Goal: Task Accomplishment & Management: Manage account settings

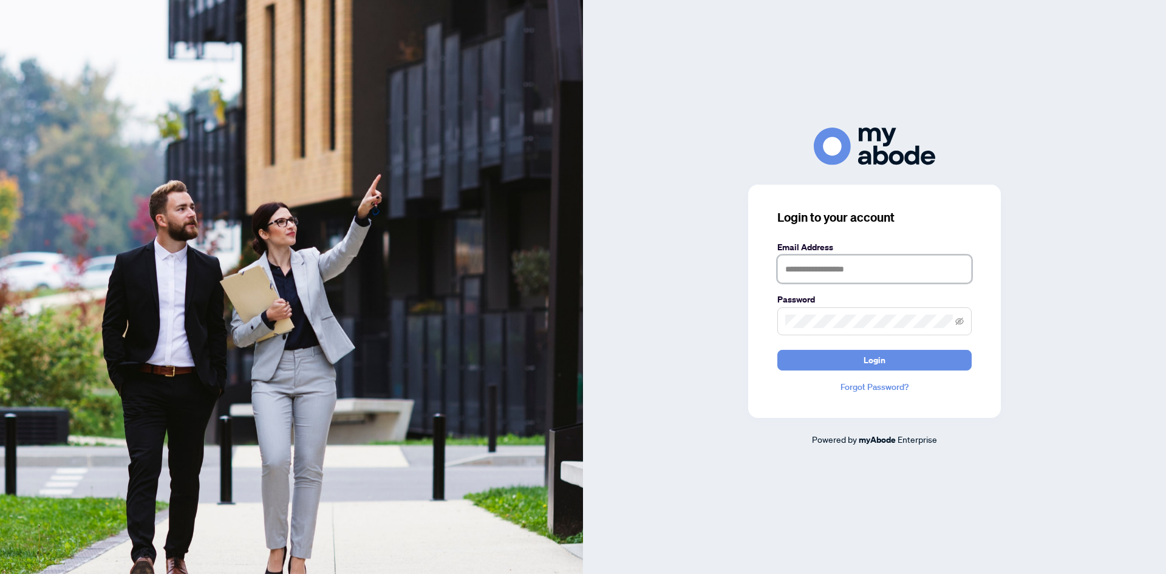
drag, startPoint x: 852, startPoint y: 263, endPoint x: 883, endPoint y: 272, distance: 32.3
click at [852, 263] on input "text" at bounding box center [874, 269] width 194 height 28
type input "**********"
click at [883, 362] on span "Login" at bounding box center [874, 359] width 22 height 19
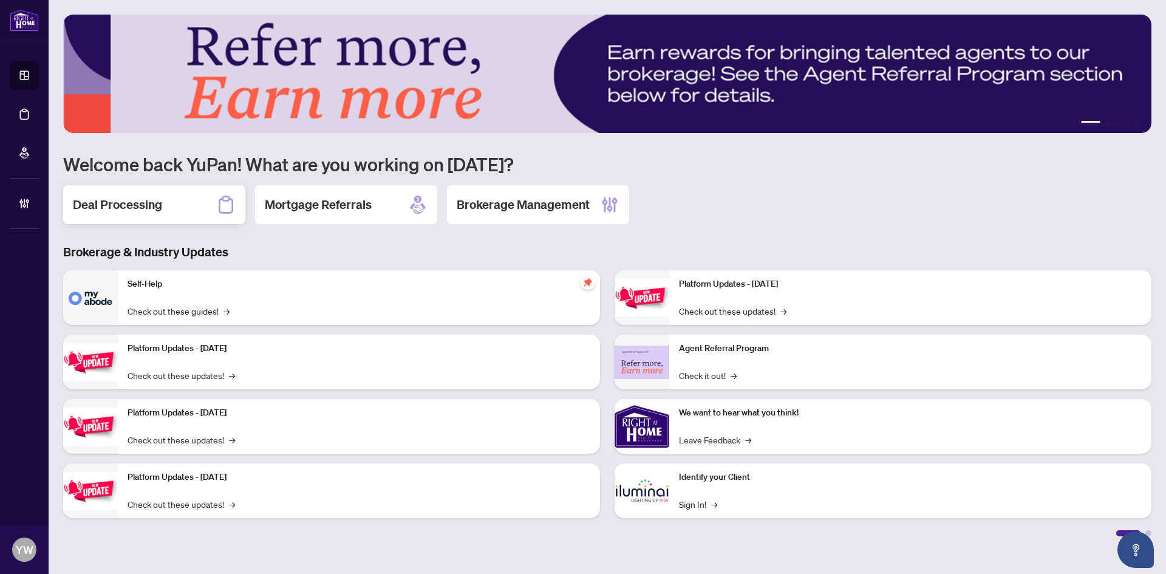
click at [165, 205] on div "Deal Processing" at bounding box center [154, 204] width 182 height 39
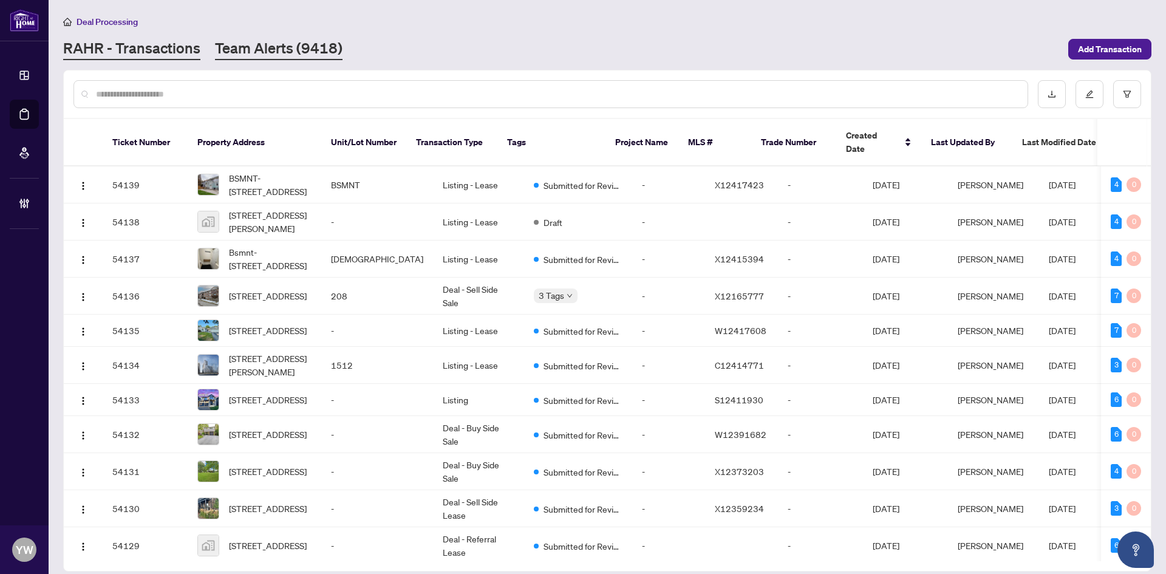
click at [308, 55] on link "Team Alerts (9418)" at bounding box center [278, 49] width 127 height 22
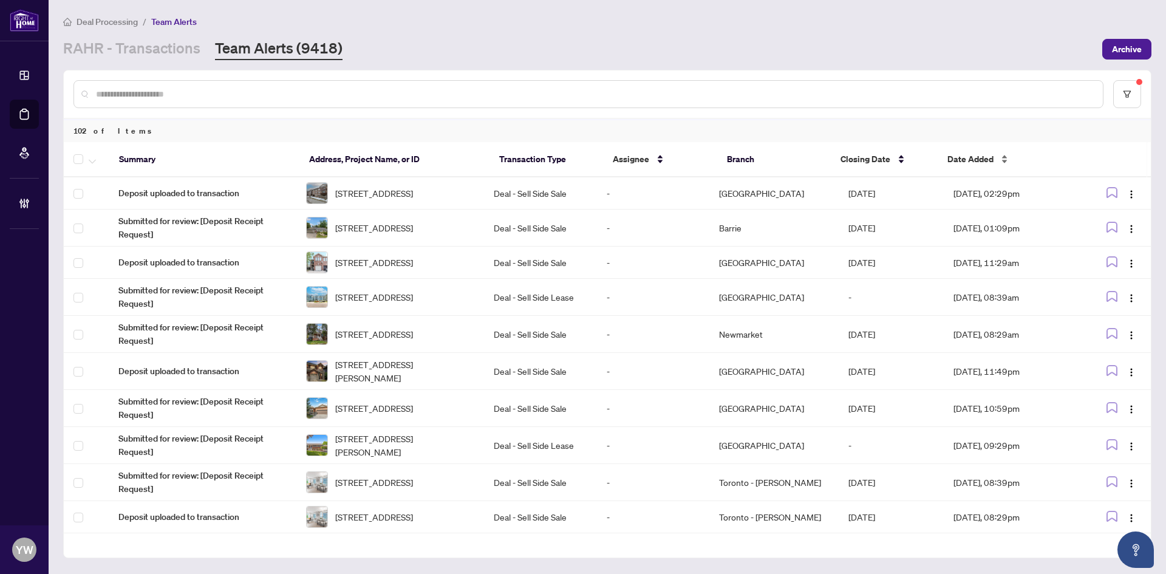
click at [951, 157] on span "Date Added" at bounding box center [970, 158] width 46 height 13
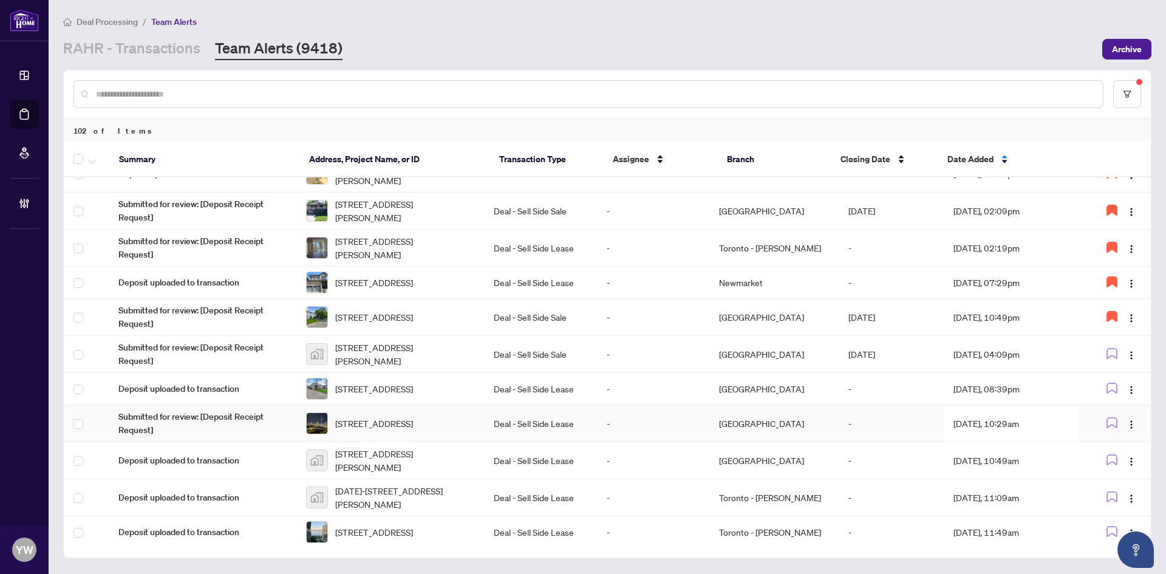
scroll to position [438, 0]
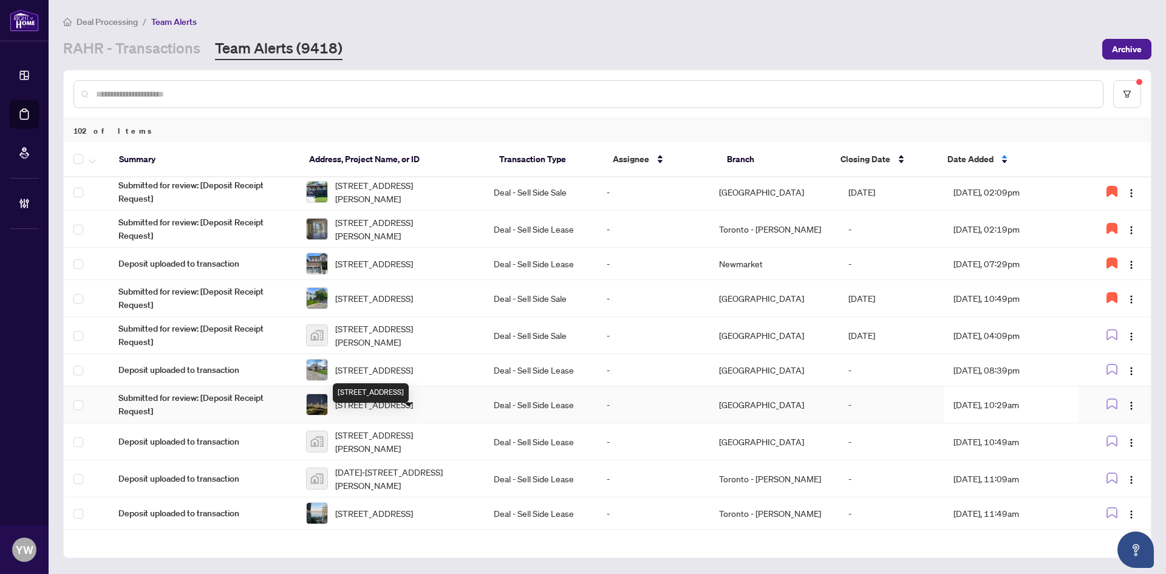
click at [413, 411] on span "308-50 Ordnance St, Toronto, Ontario M6K 0C9, Canada" at bounding box center [374, 404] width 78 height 13
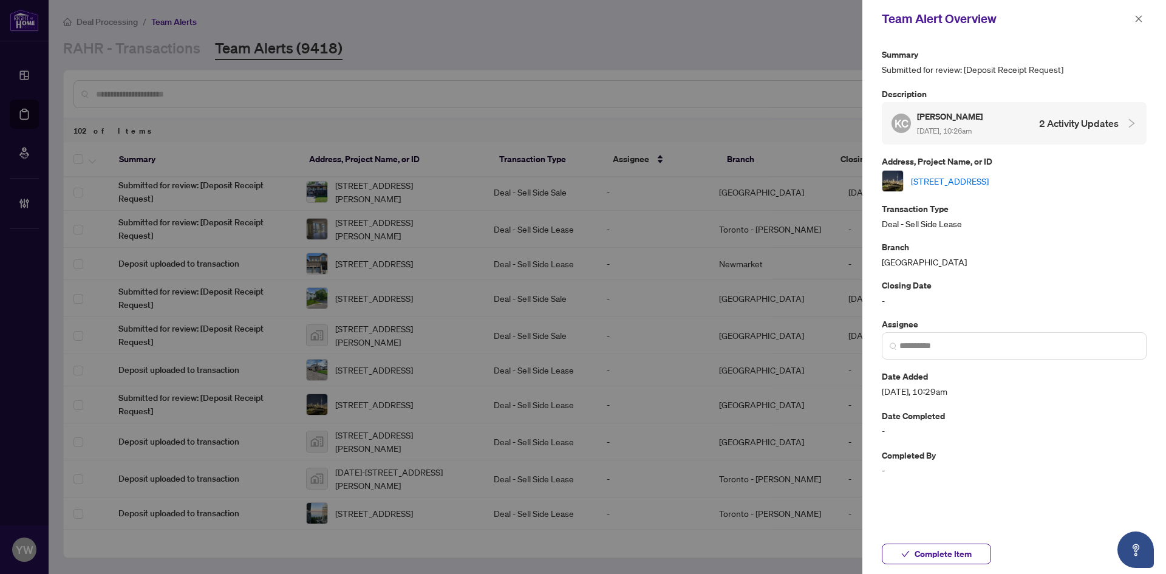
click at [925, 175] on link "308-50 Ordnance St, Toronto, Ontario M6K 0C9, Canada" at bounding box center [950, 180] width 78 height 13
click at [1142, 15] on button "button" at bounding box center [1138, 19] width 16 height 15
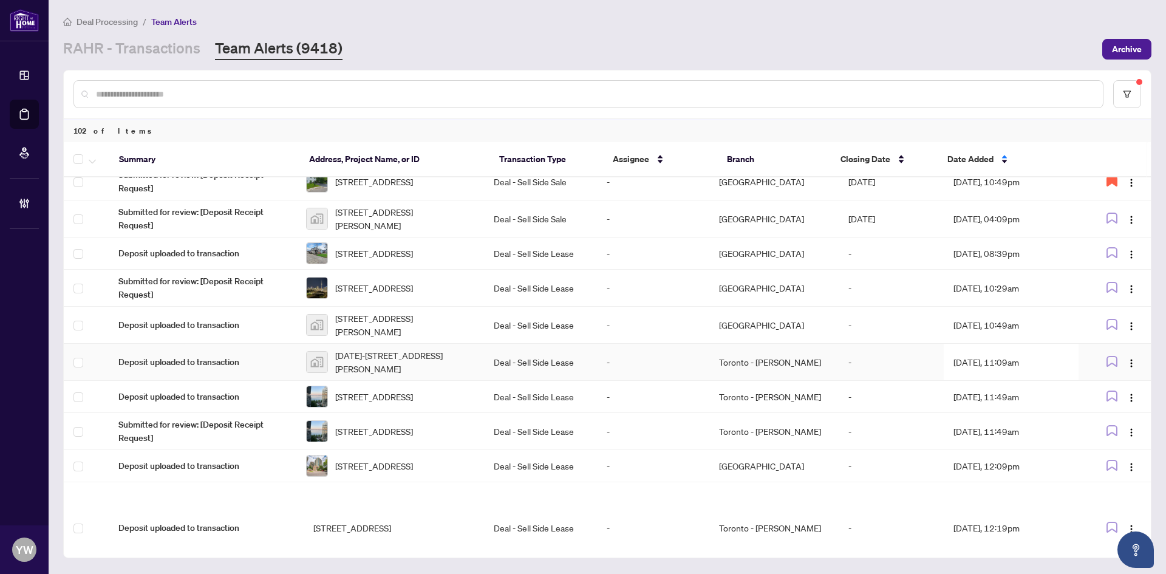
scroll to position [560, 0]
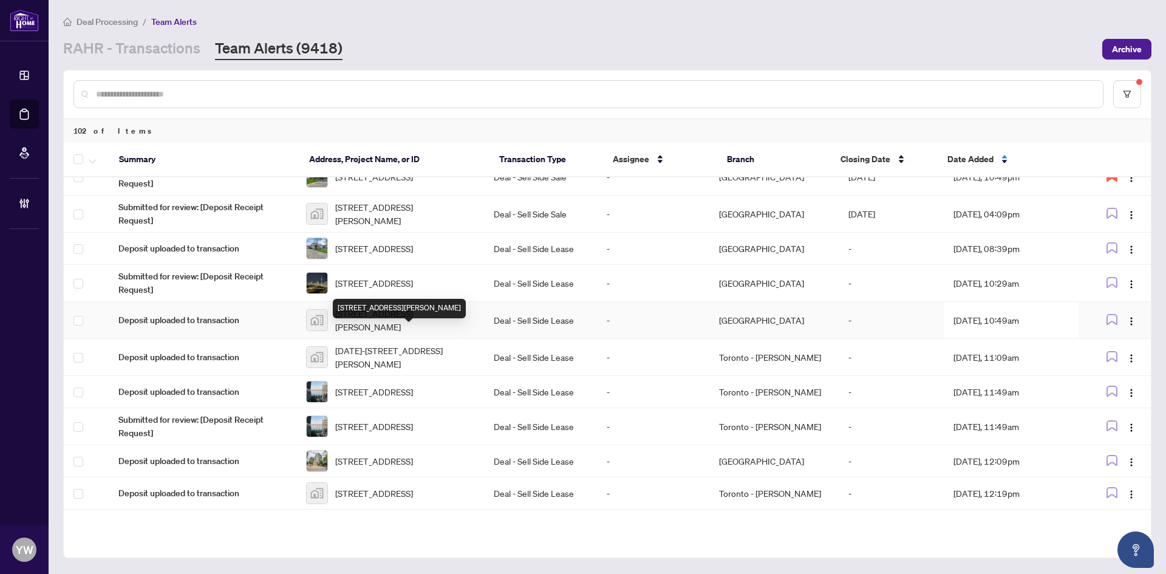
click at [412, 333] on span "6050 Bidwell Trail unit 15, Mississauga, ON, Canada" at bounding box center [404, 320] width 139 height 27
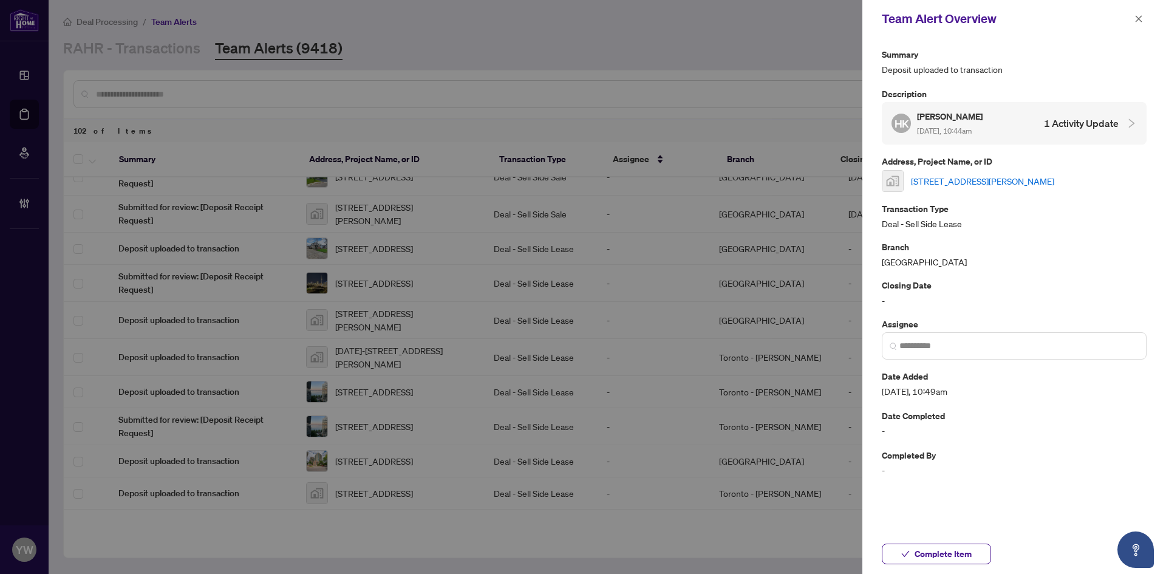
click at [926, 176] on link "6050 Bidwell Trail unit 15, Mississauga, ON, Canada" at bounding box center [982, 180] width 143 height 13
click at [932, 557] on span "Complete Item" at bounding box center [942, 553] width 57 height 19
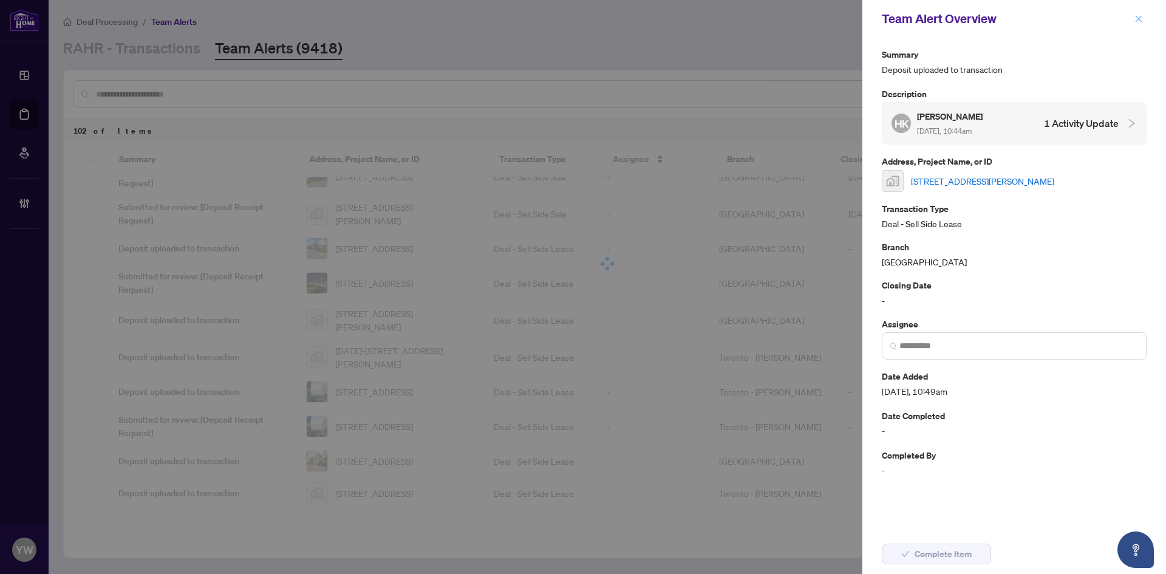
click at [1141, 20] on icon "close" at bounding box center [1138, 19] width 8 height 8
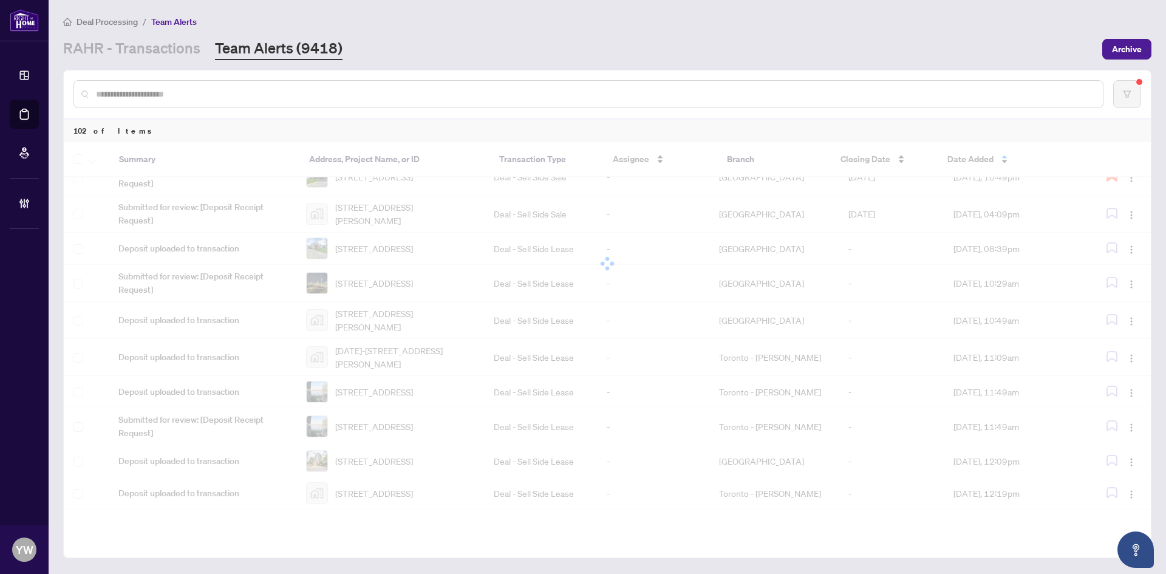
click at [202, 91] on input "text" at bounding box center [594, 93] width 997 height 13
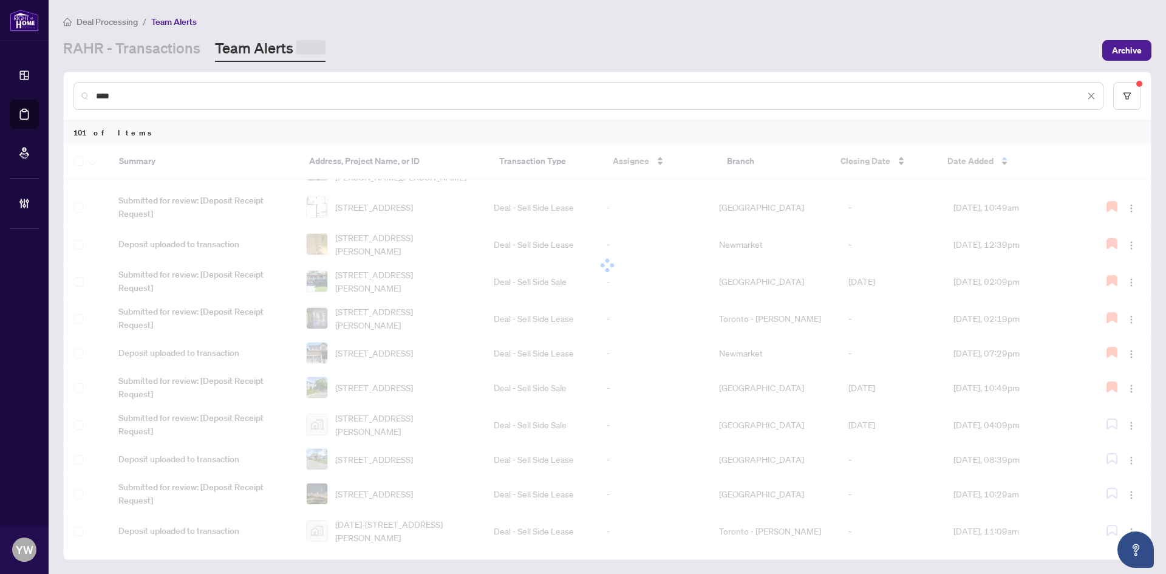
scroll to position [0, 0]
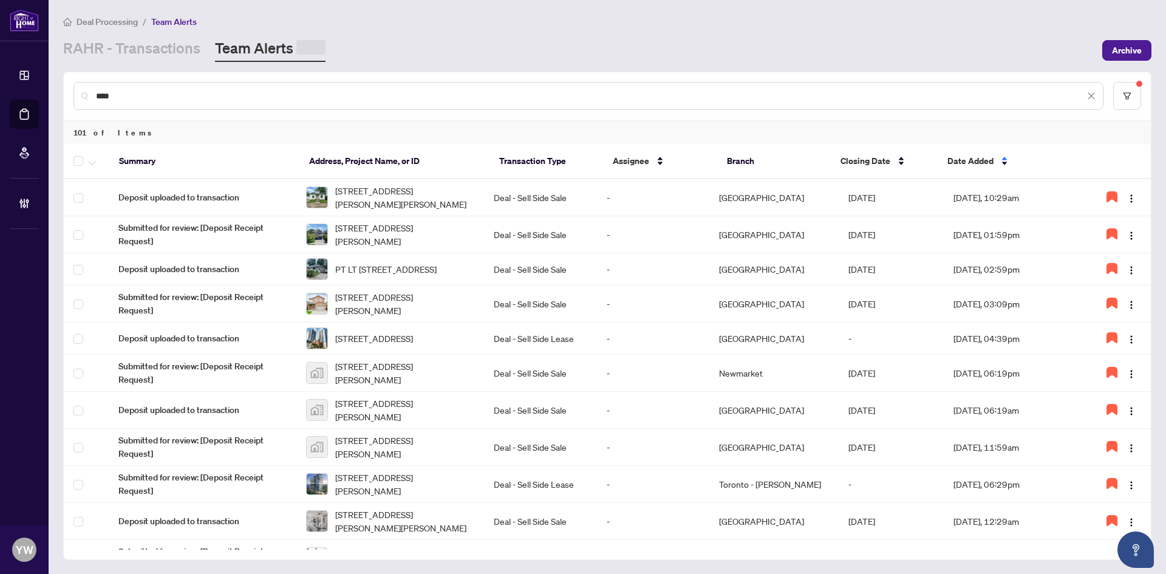
type input "****"
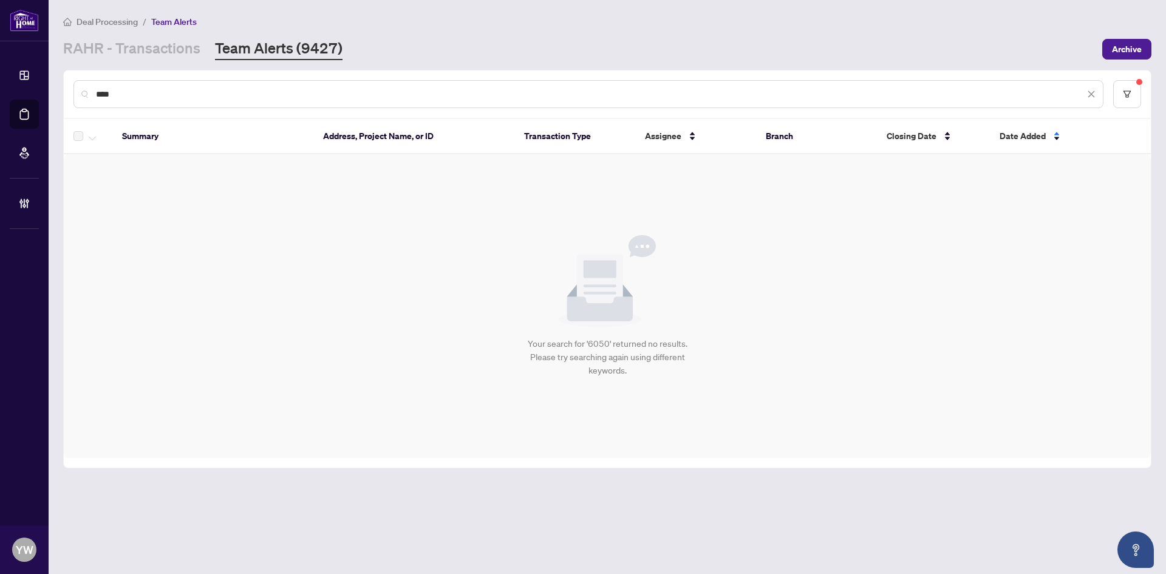
click at [158, 98] on input "****" at bounding box center [590, 93] width 988 height 13
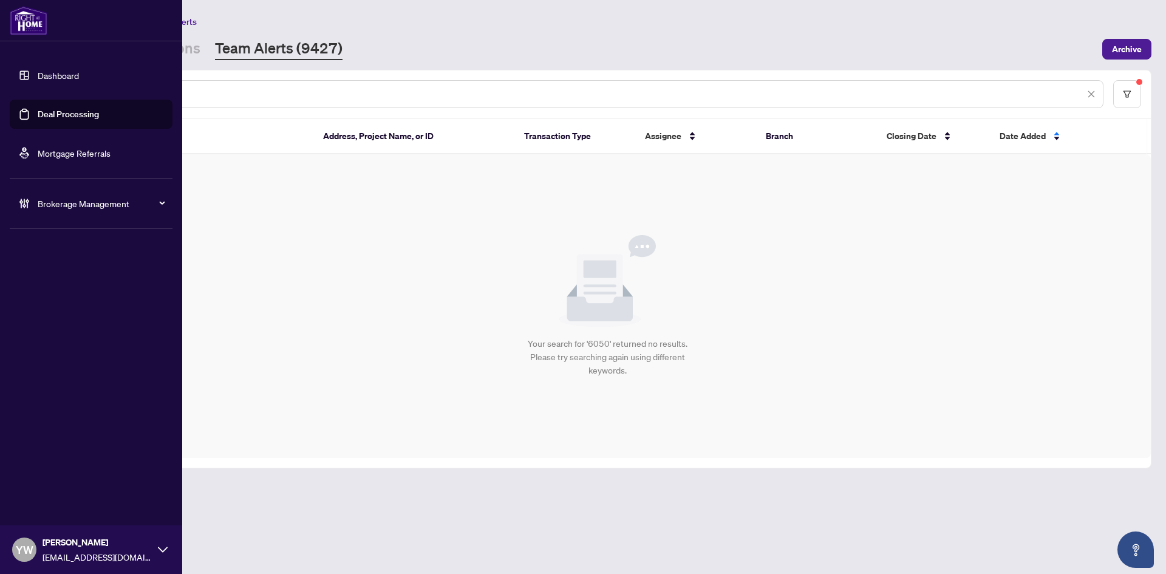
drag, startPoint x: 158, startPoint y: 98, endPoint x: 30, endPoint y: 86, distance: 128.6
click at [30, 86] on div "Dashboard Deal Processing Mortgage Referrals Brokerage Management YW YuPan Wang…" at bounding box center [583, 287] width 1166 height 574
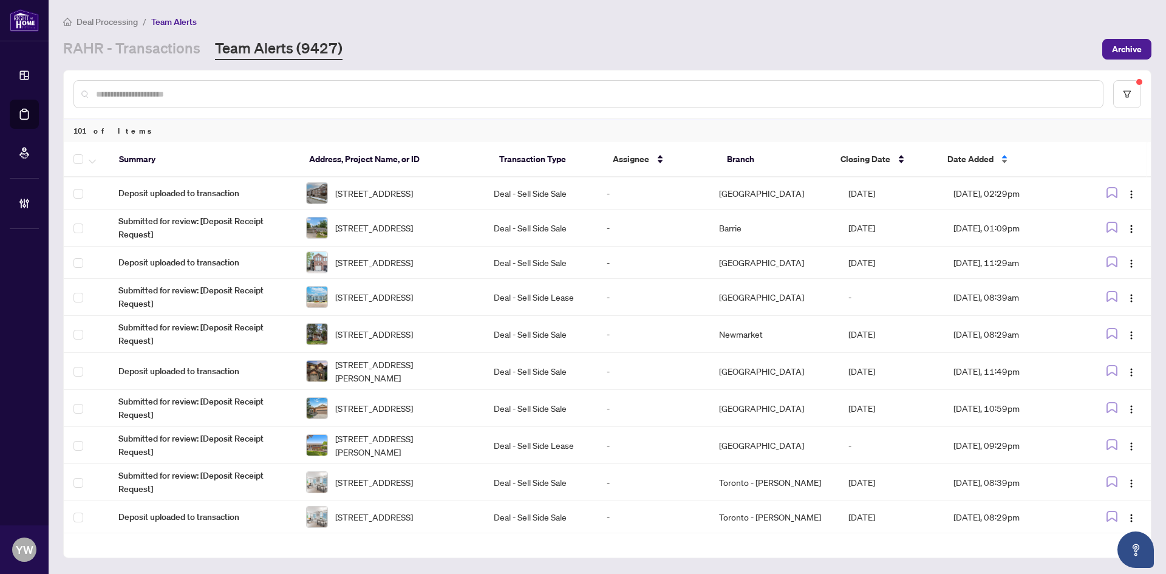
click at [962, 156] on span "Date Added" at bounding box center [970, 158] width 46 height 13
click at [972, 156] on span "Date Added" at bounding box center [970, 158] width 46 height 13
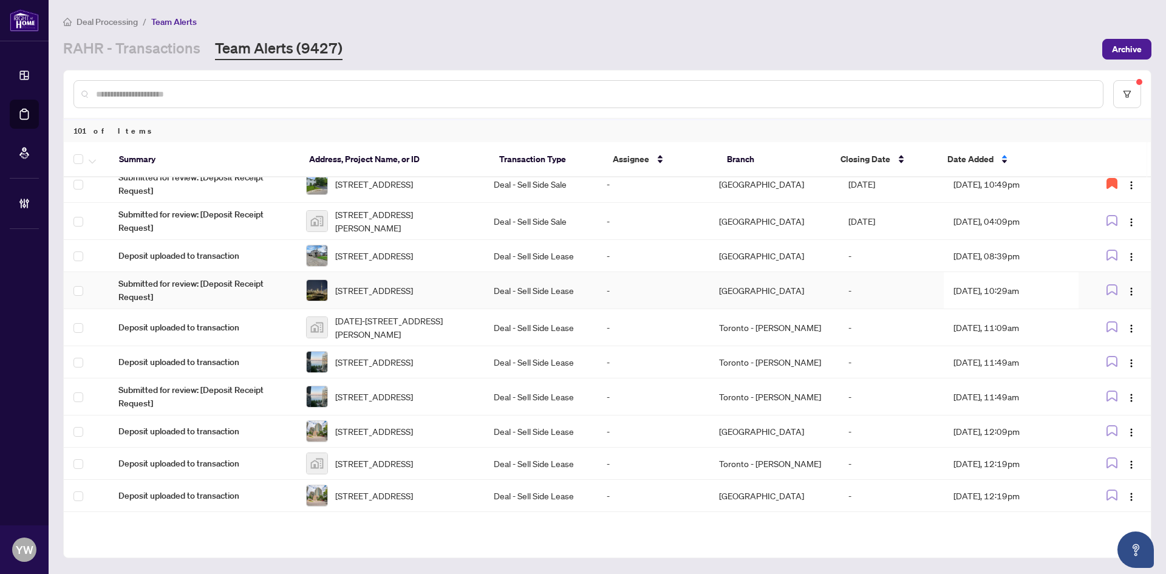
scroll to position [559, 0]
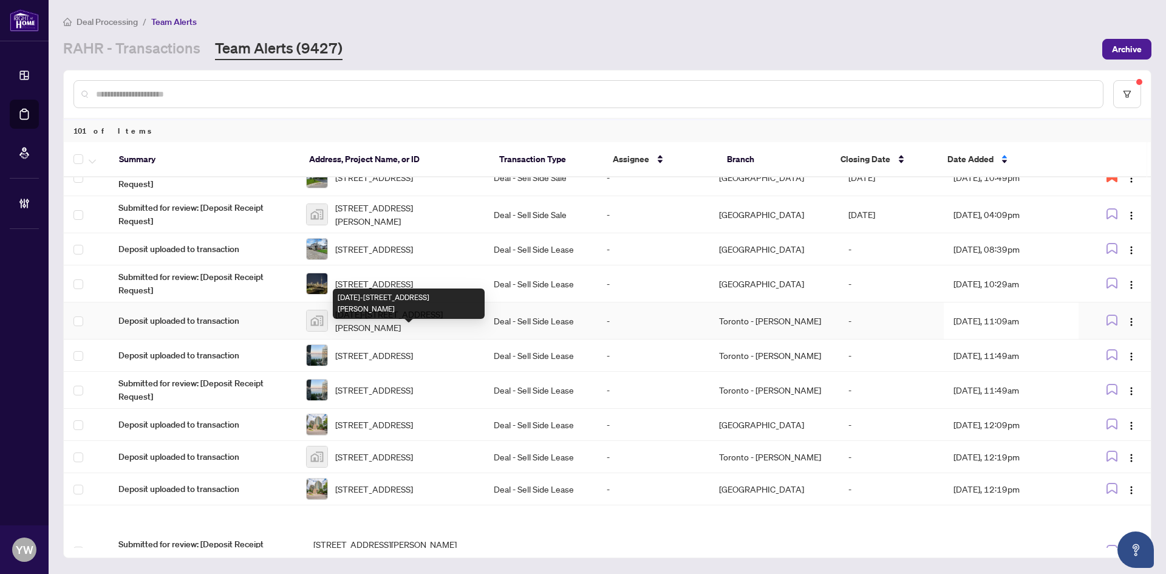
click at [402, 334] on span "1008-3220 Sheppard Avenue East, Scarborough, Toronto, Ontario M1T 0B7, Canada" at bounding box center [404, 320] width 139 height 27
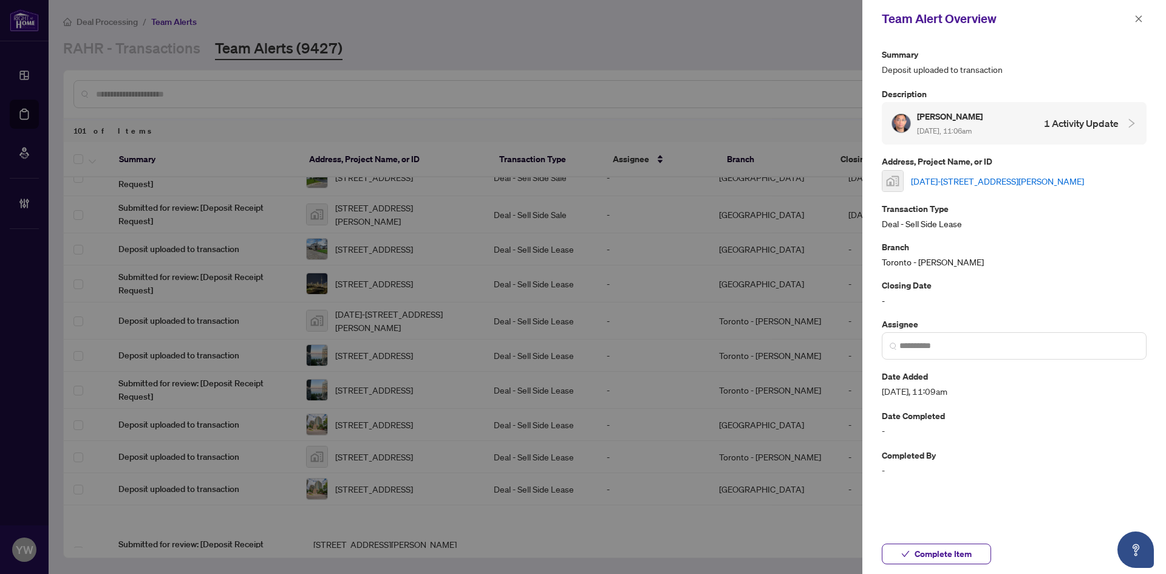
click at [964, 178] on link "1008-3220 Sheppard Avenue East, Scarborough, Toronto, Ontario M1T 0B7, Canada" at bounding box center [997, 180] width 173 height 13
click at [950, 551] on span "Complete Item" at bounding box center [942, 553] width 57 height 19
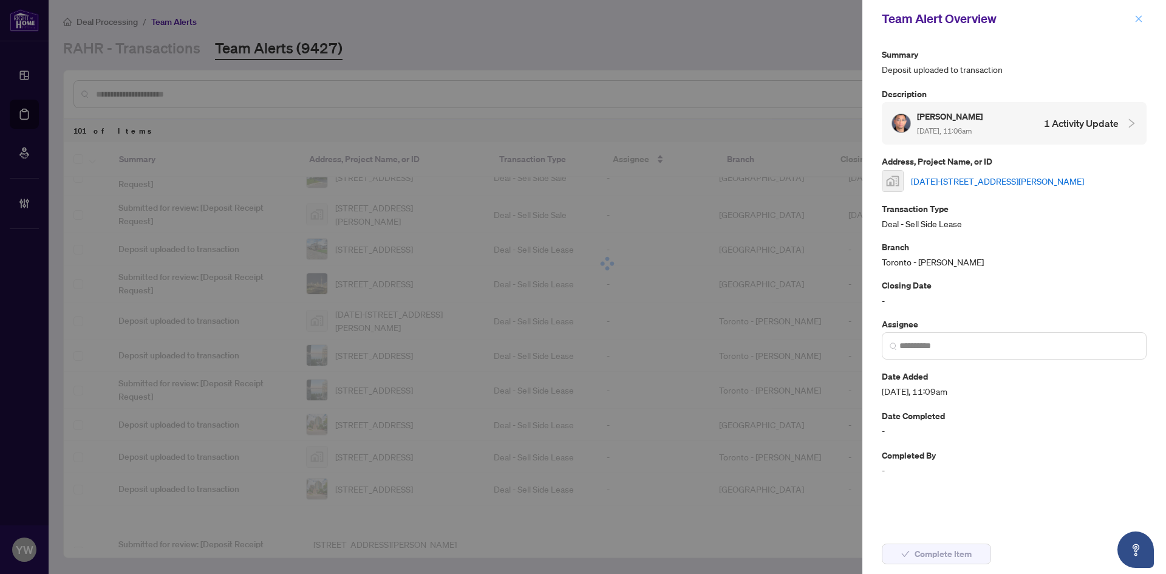
click at [1136, 20] on icon "close" at bounding box center [1138, 19] width 8 height 8
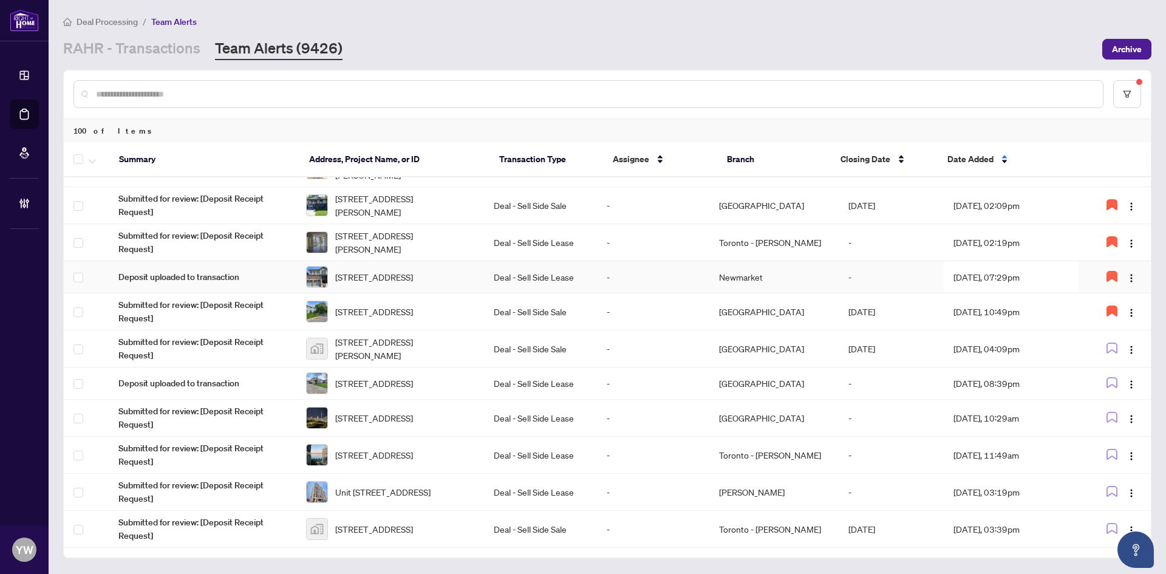
scroll to position [546, 0]
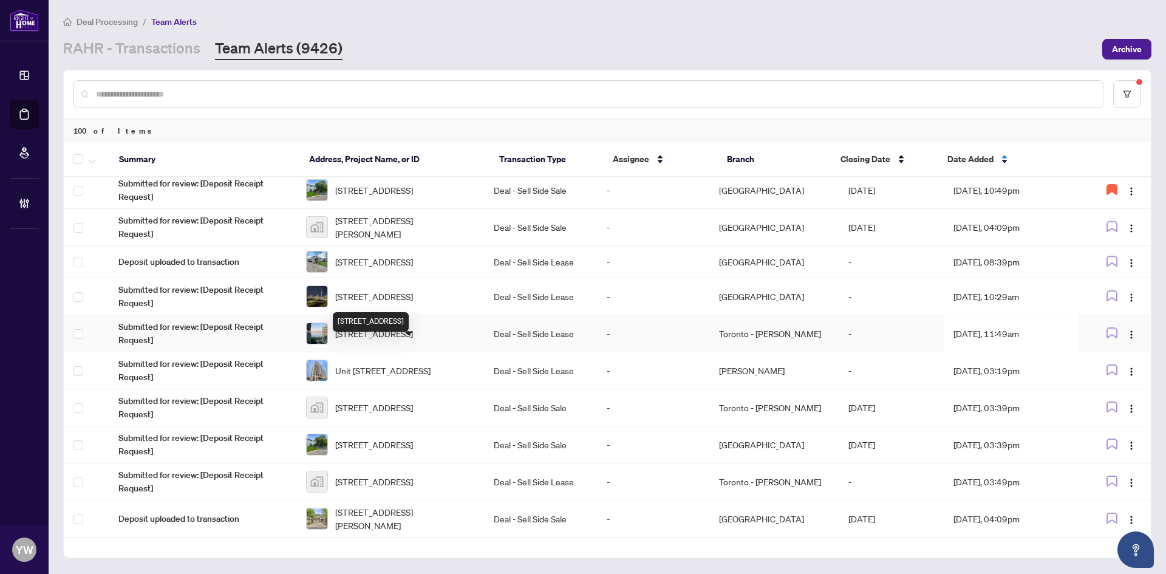
click at [413, 340] on span "804-39 Queens Quay, Toronto, Ontario M5E 0A5, Canada" at bounding box center [374, 333] width 78 height 13
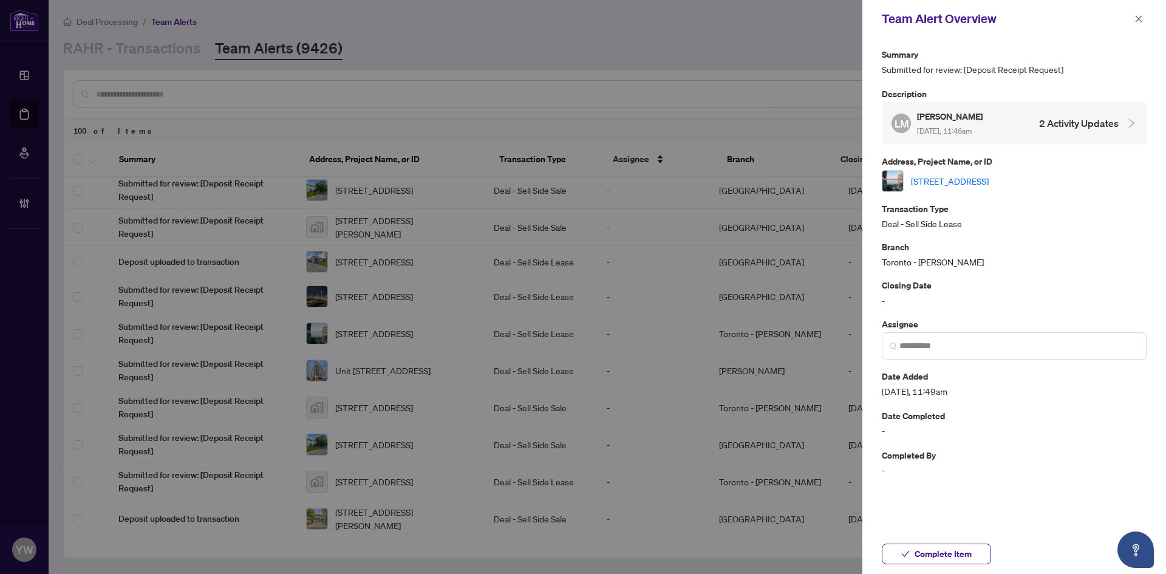
click at [939, 178] on link "804-39 Queens Quay, Toronto, Ontario M5E 0A5, Canada" at bounding box center [950, 180] width 78 height 13
click at [1137, 19] on icon "close" at bounding box center [1138, 19] width 8 height 8
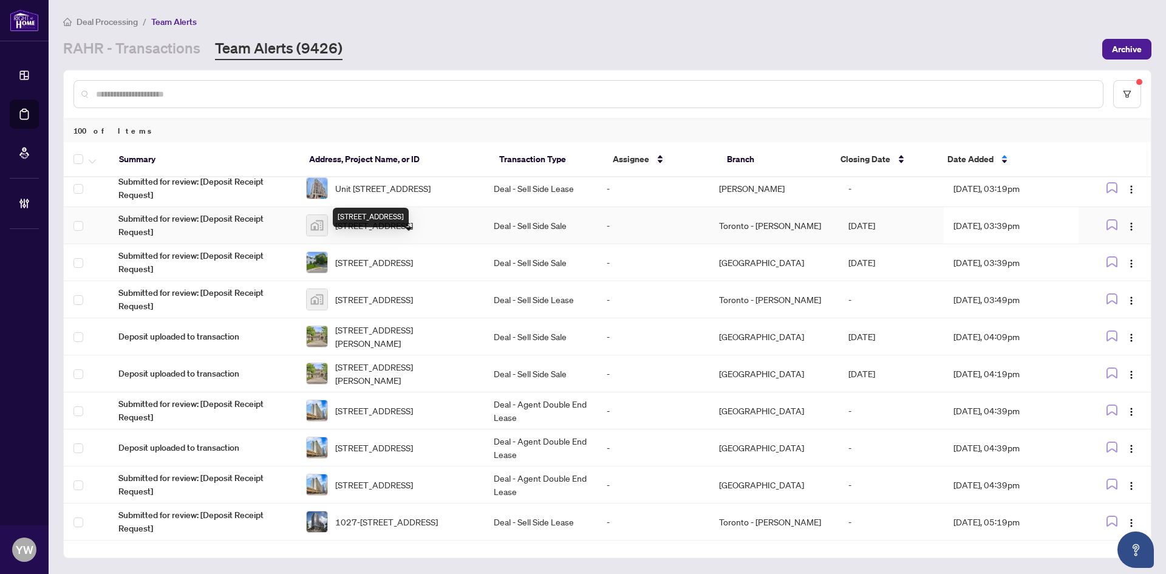
scroll to position [668, 0]
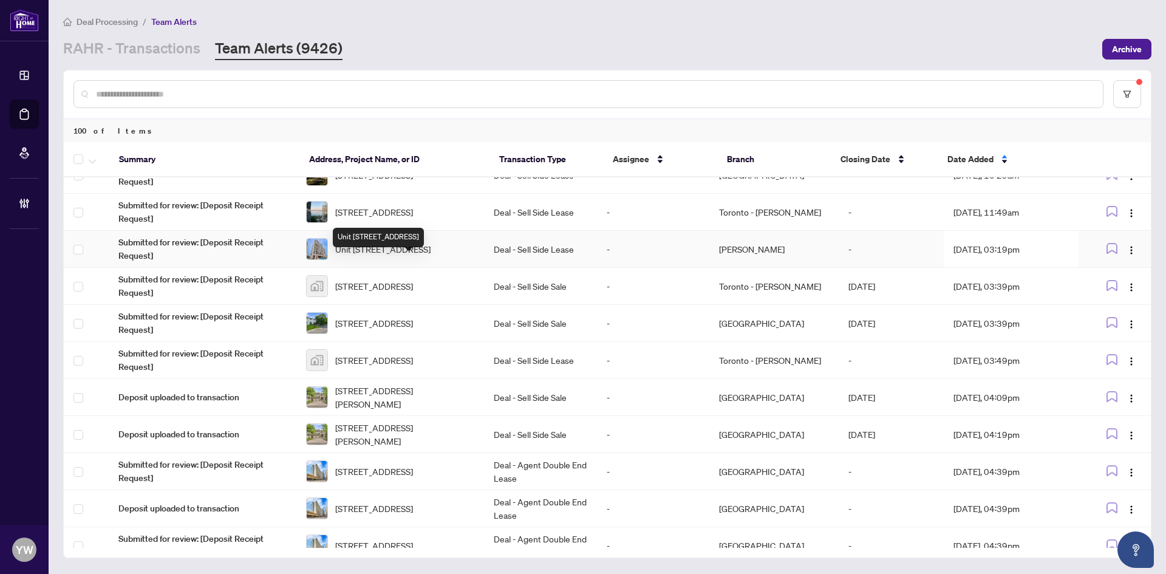
click at [424, 256] on span "Unit [STREET_ADDRESS]" at bounding box center [382, 248] width 95 height 13
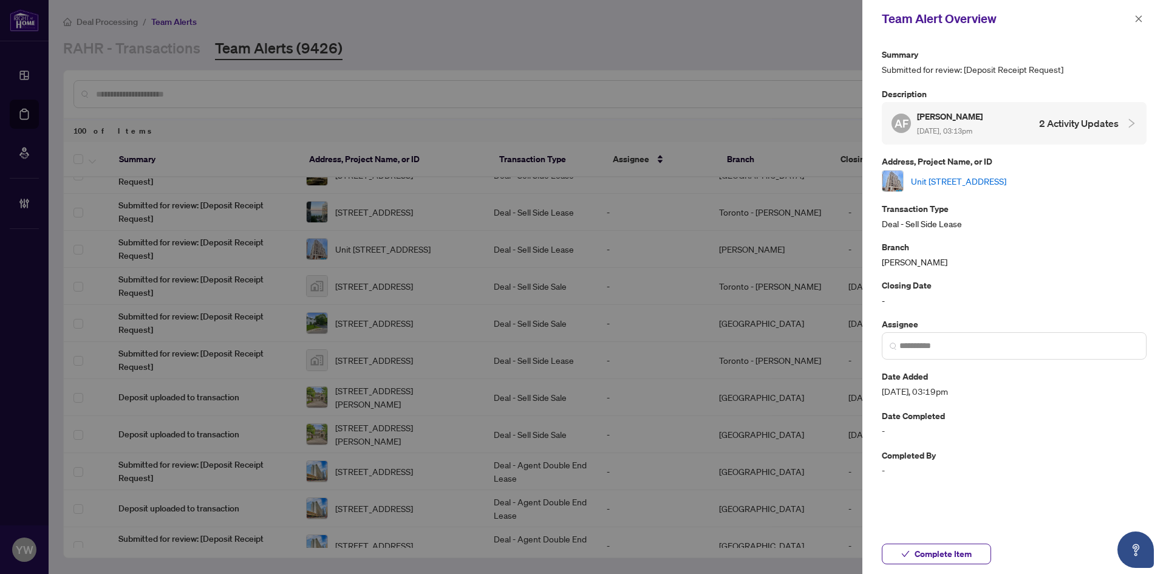
click at [937, 183] on link "Unit [STREET_ADDRESS]" at bounding box center [958, 180] width 95 height 13
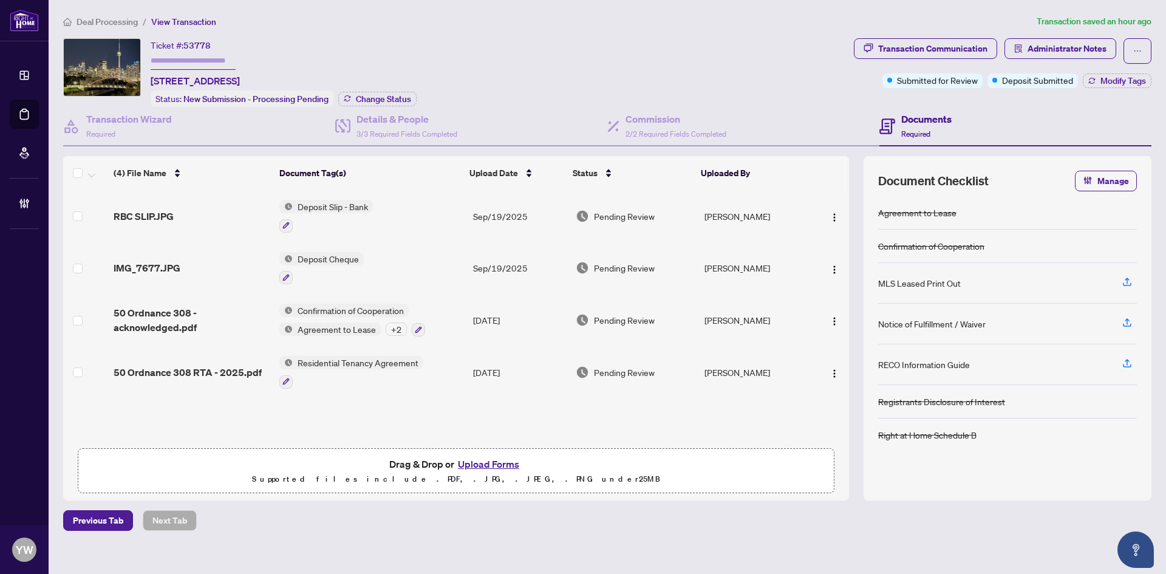
click at [170, 266] on span "IMG_7677.JPG" at bounding box center [147, 267] width 67 height 15
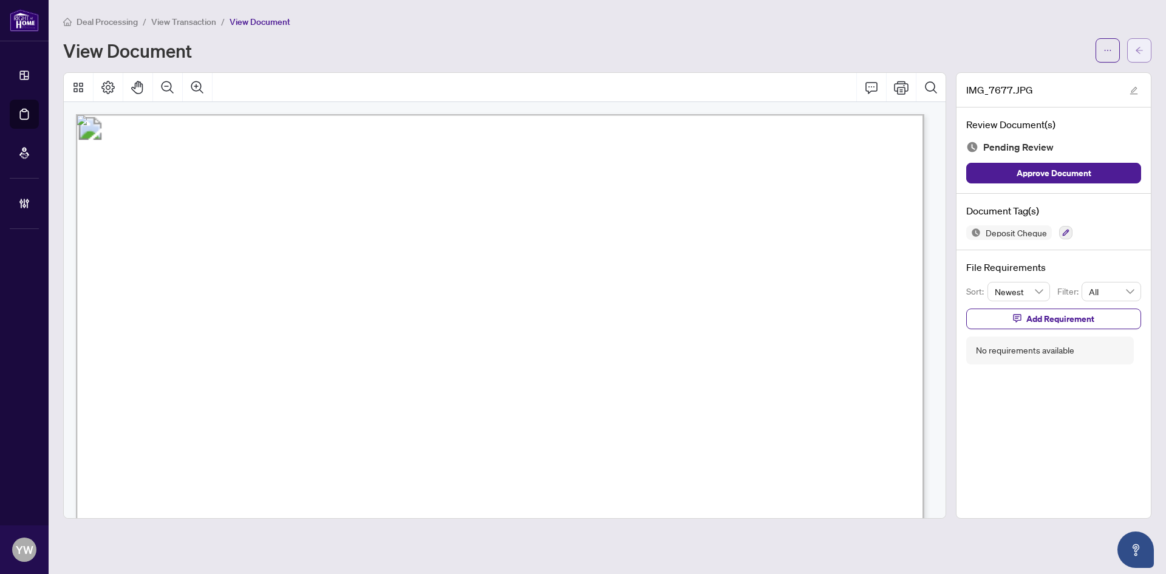
click at [1131, 54] on button "button" at bounding box center [1139, 50] width 24 height 24
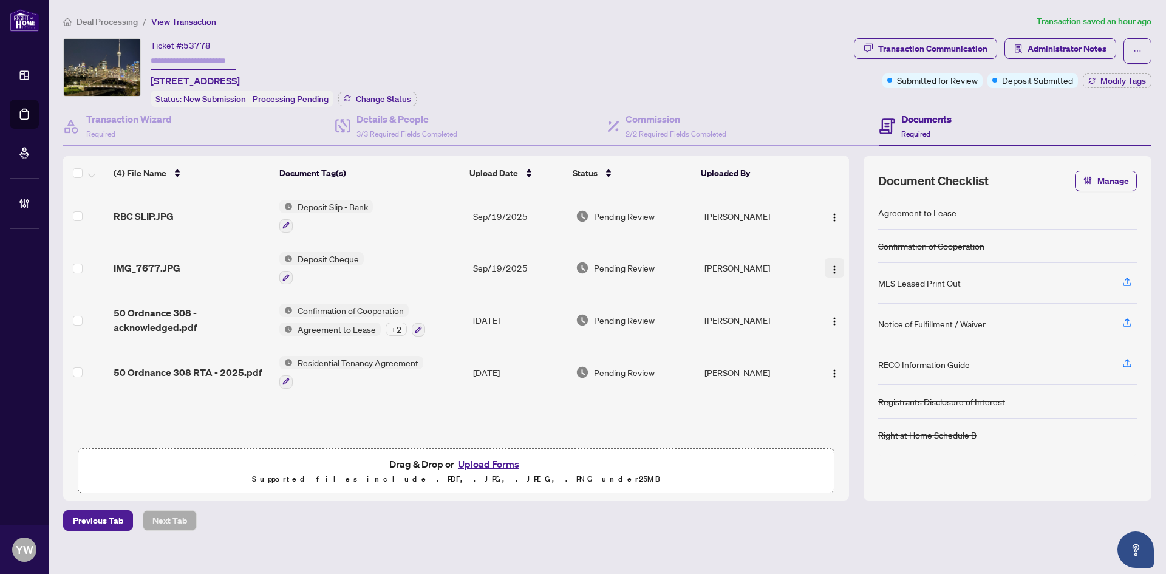
click at [829, 266] on img "button" at bounding box center [834, 270] width 10 height 10
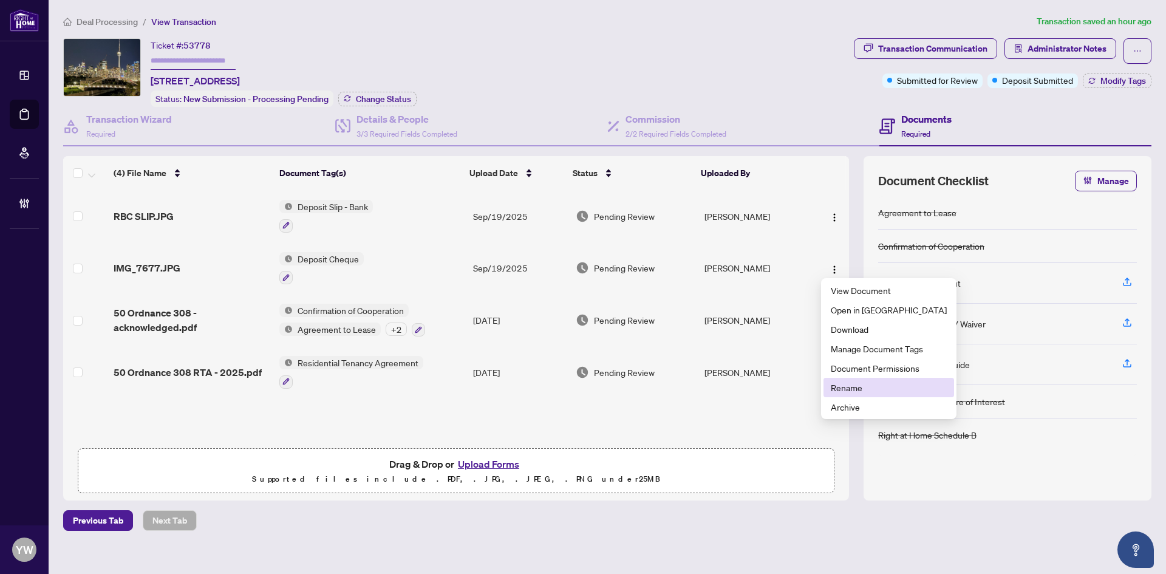
click at [842, 385] on span "Rename" at bounding box center [888, 387] width 116 height 13
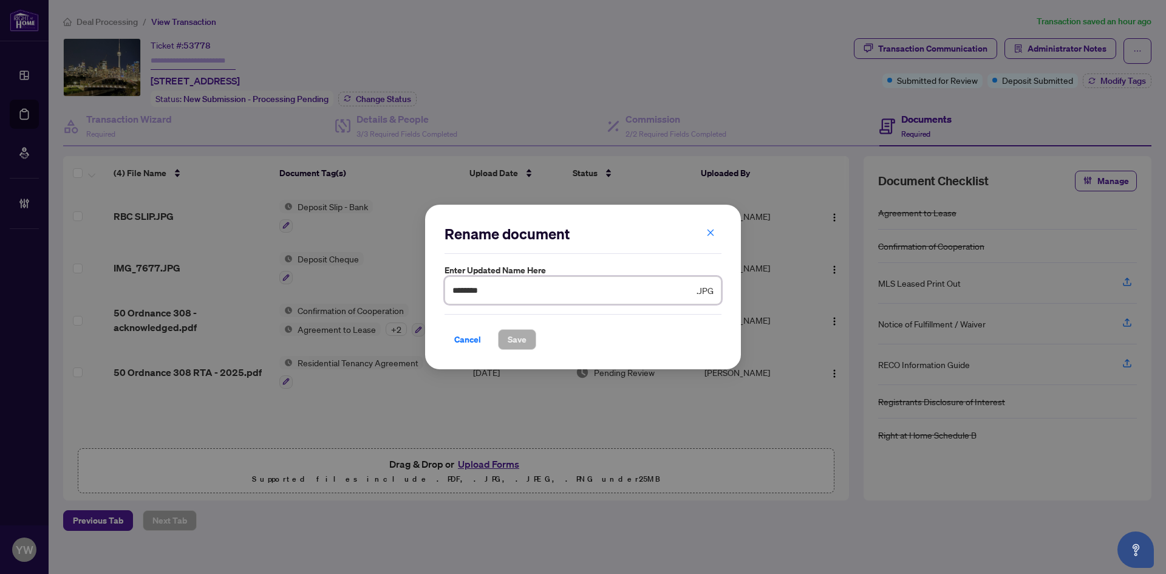
drag, startPoint x: 503, startPoint y: 297, endPoint x: 441, endPoint y: 287, distance: 63.3
click at [441, 287] on div "Rename document Enter updated name here ******** .JPG Cancel Save Cancel OK" at bounding box center [583, 287] width 316 height 165
type input "**********"
click at [523, 336] on span "Save" at bounding box center [516, 339] width 19 height 19
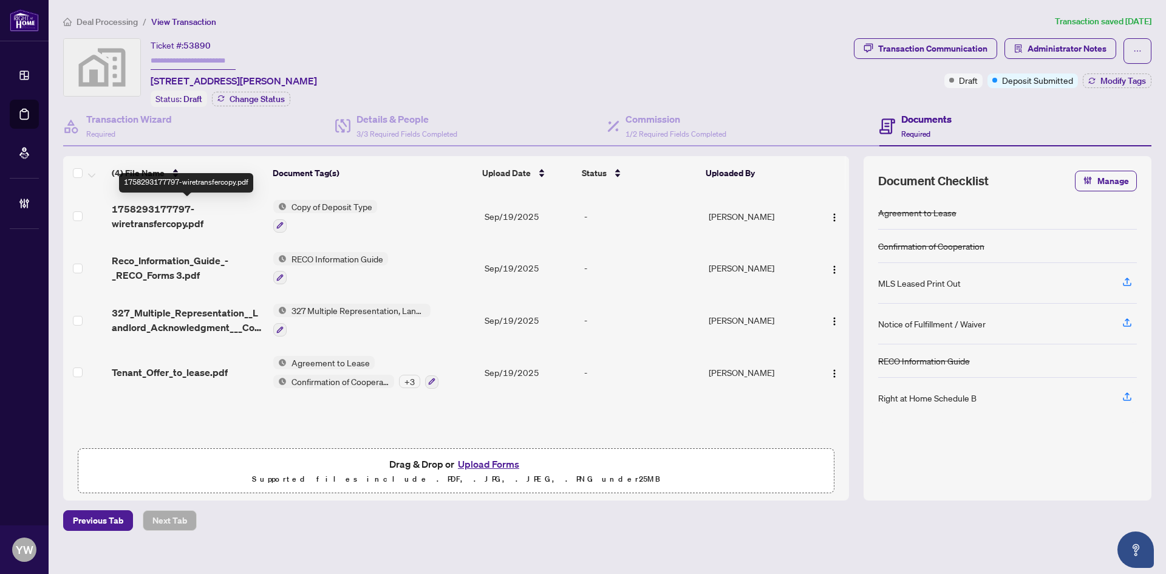
click at [176, 219] on span "1758293177797-wiretransfercopy.pdf" at bounding box center [188, 216] width 152 height 29
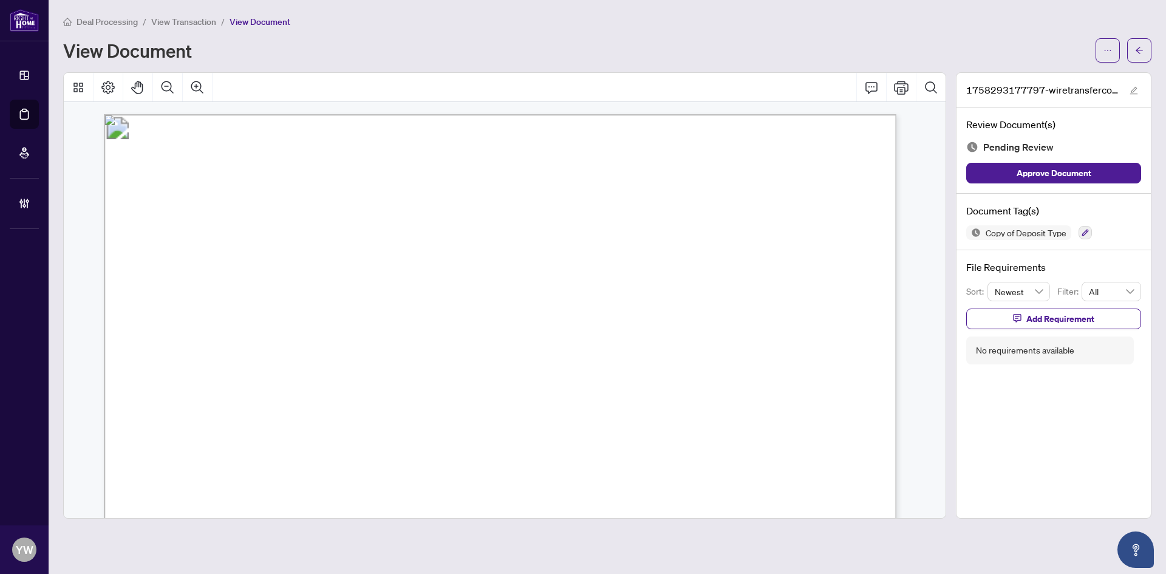
click at [218, 344] on span "Street Address:" at bounding box center [176, 351] width 83 height 15
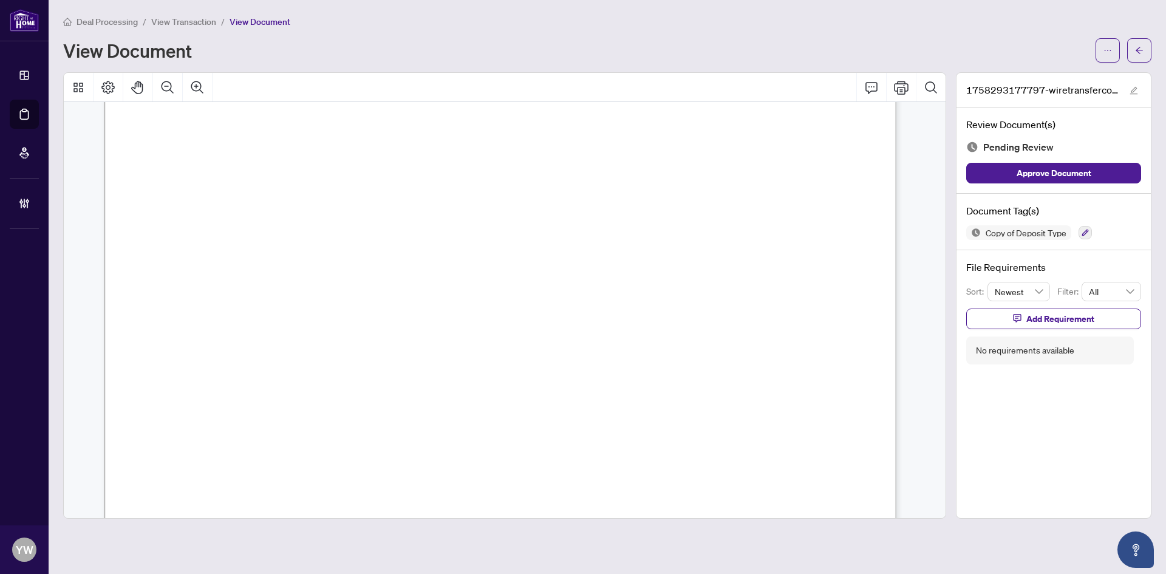
scroll to position [121, 0]
click at [1135, 86] on icon "edit" at bounding box center [1133, 90] width 8 height 8
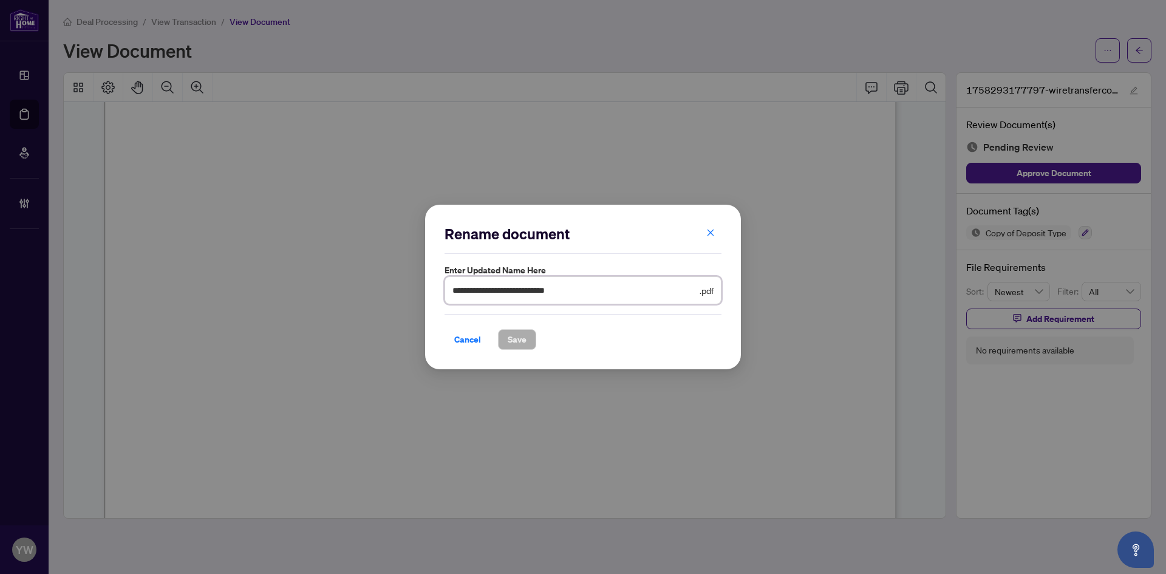
drag, startPoint x: 621, startPoint y: 291, endPoint x: 372, endPoint y: 296, distance: 248.9
click at [372, 296] on div "**********" at bounding box center [583, 287] width 1166 height 574
type input "**********"
click at [512, 339] on span "Save" at bounding box center [516, 339] width 19 height 19
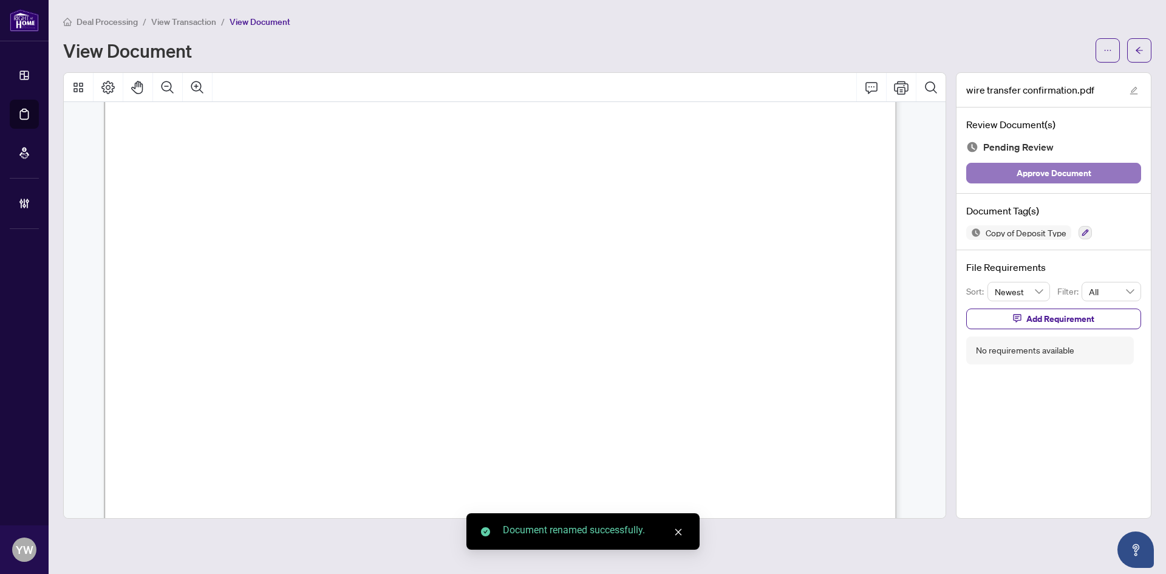
click at [1073, 180] on span "Approve Document" at bounding box center [1053, 172] width 75 height 19
click at [1135, 52] on icon "arrow-left" at bounding box center [1139, 50] width 8 height 8
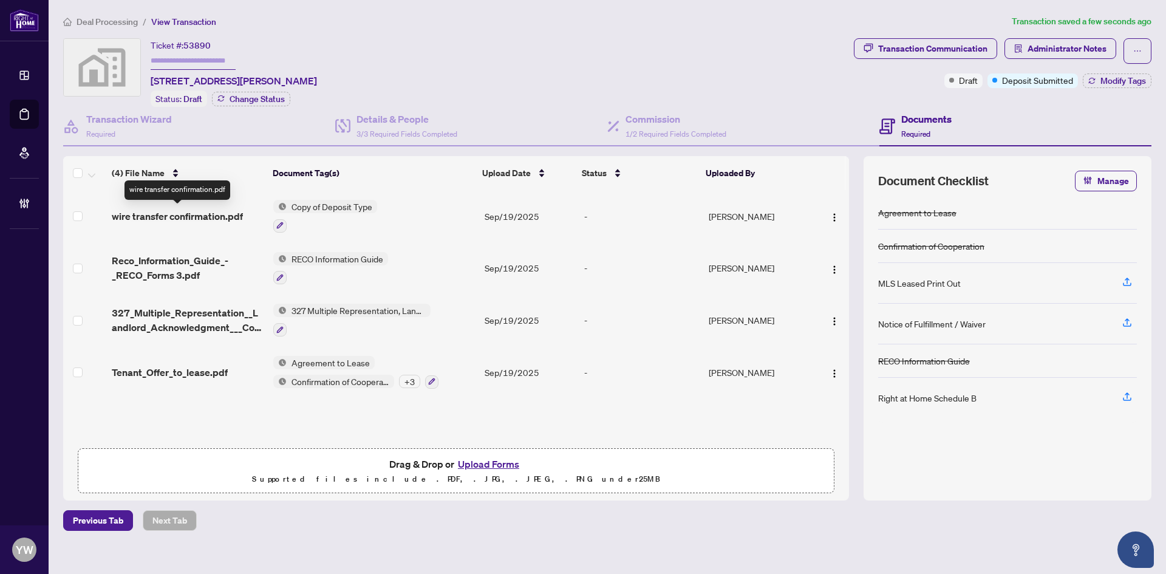
click at [191, 216] on span "wire transfer confirmation.pdf" at bounding box center [177, 216] width 131 height 15
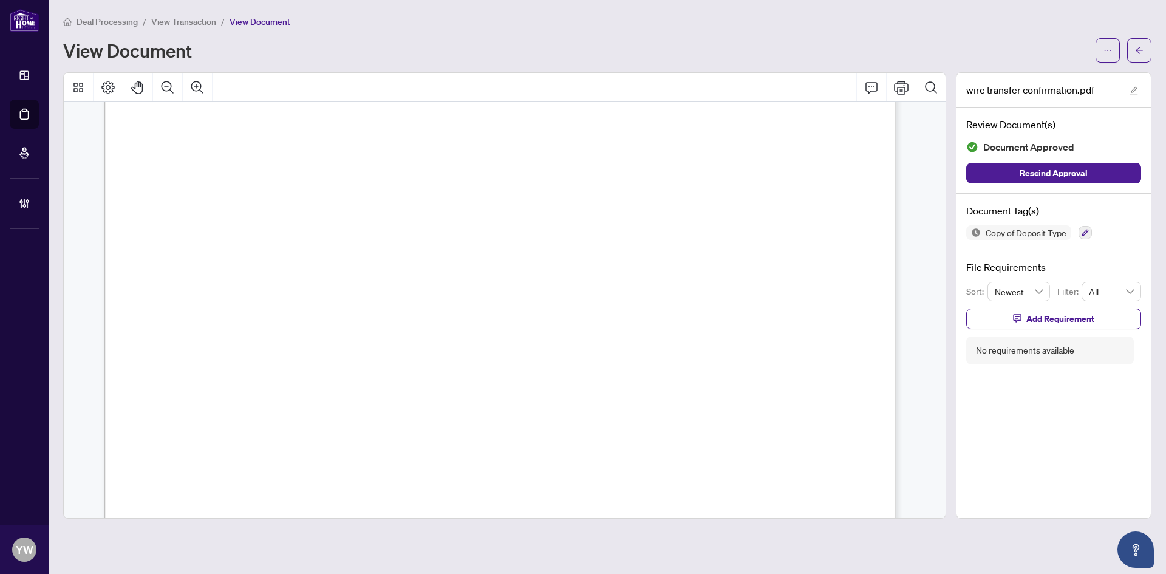
scroll to position [485, 0]
click at [1138, 46] on icon "arrow-left" at bounding box center [1139, 50] width 8 height 8
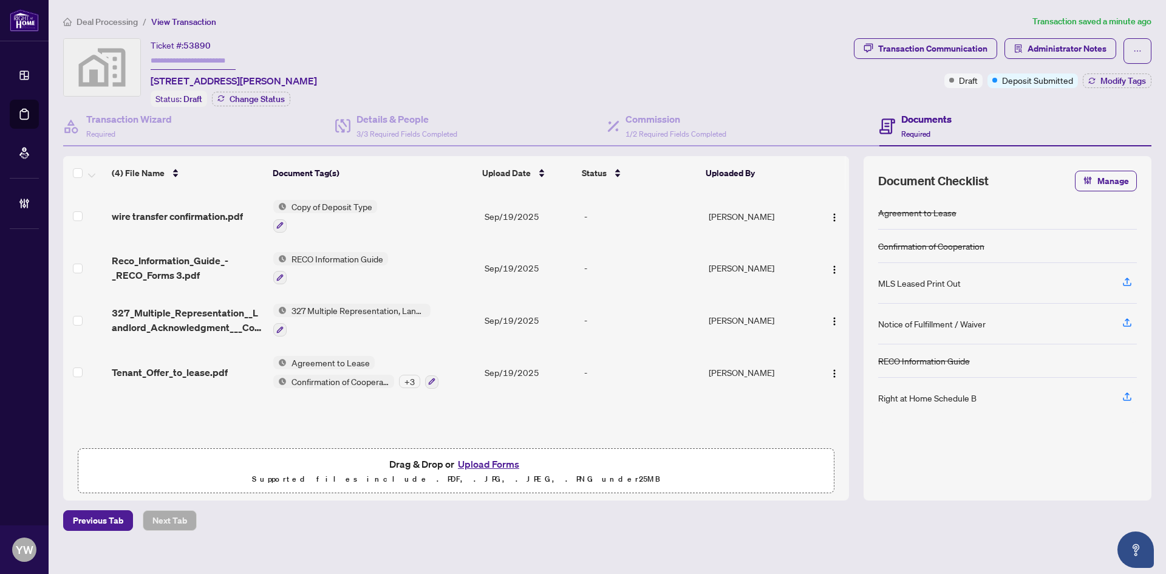
click at [210, 421] on div "wire transfer confirmation.pdf Copy of Deposit Type Sep/19/2025 - Harcharan Kau…" at bounding box center [455, 316] width 785 height 252
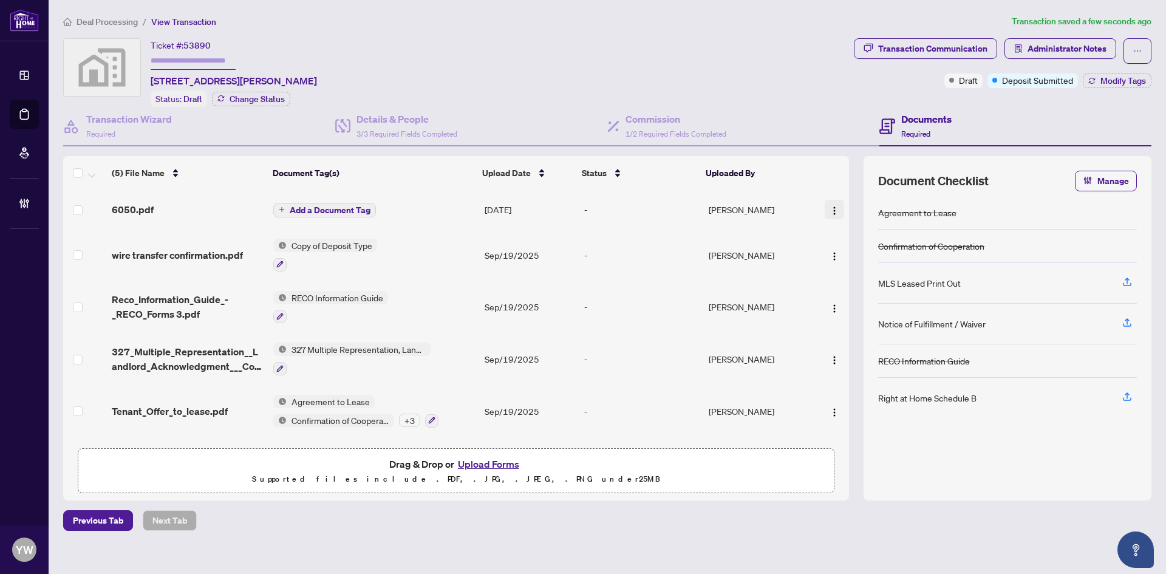
click at [829, 206] on img "button" at bounding box center [834, 211] width 10 height 10
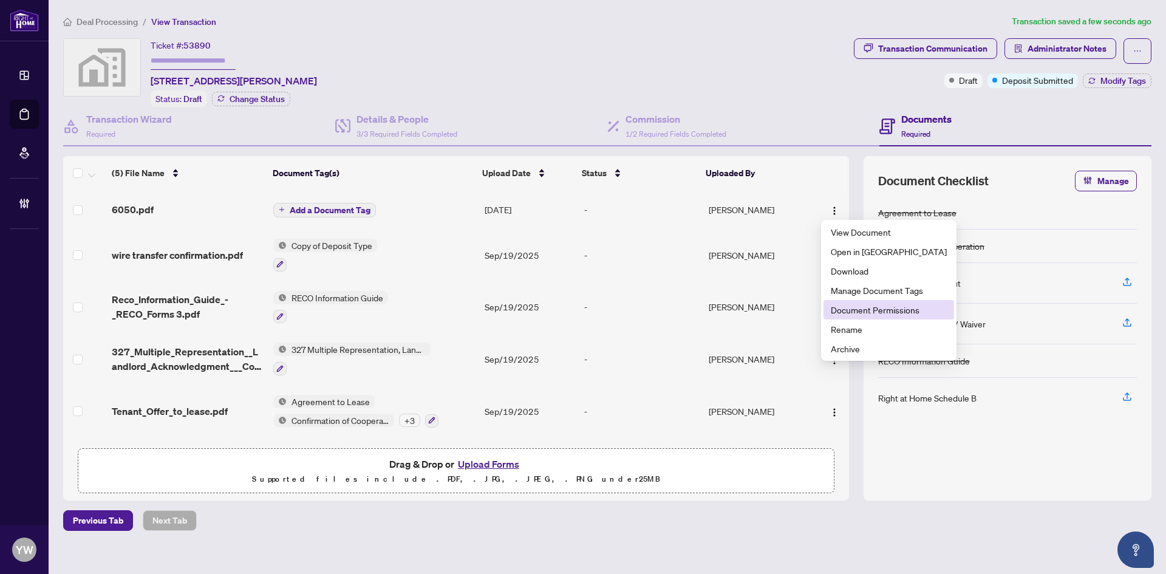
click at [847, 304] on span "Document Permissions" at bounding box center [888, 309] width 116 height 13
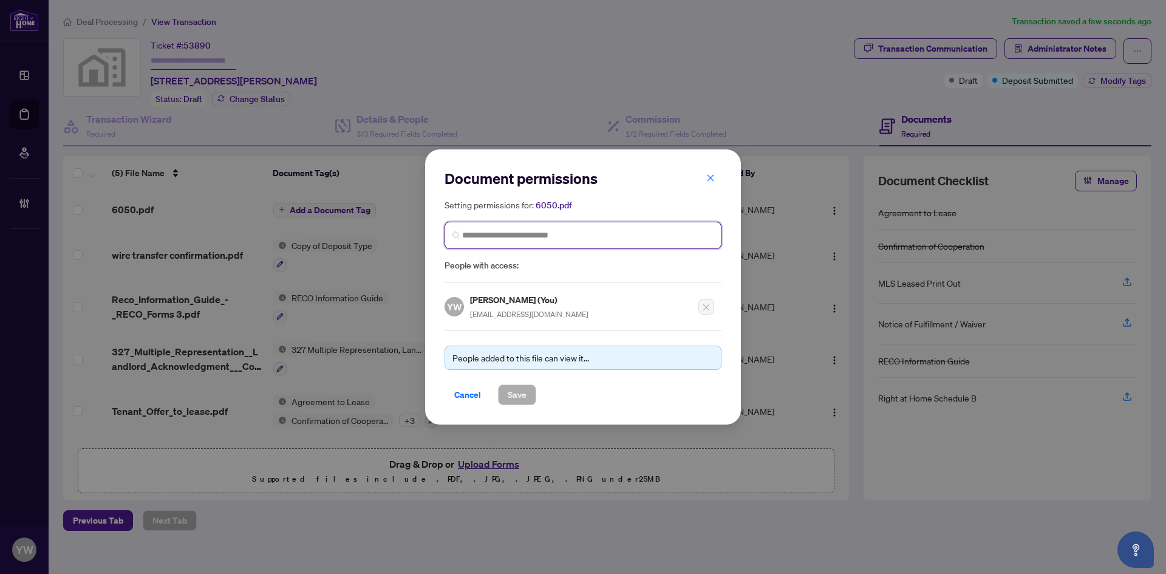
click at [504, 237] on input "search" at bounding box center [587, 235] width 251 height 13
type input "*"
click at [532, 229] on input "search" at bounding box center [587, 235] width 251 height 13
type input "*********"
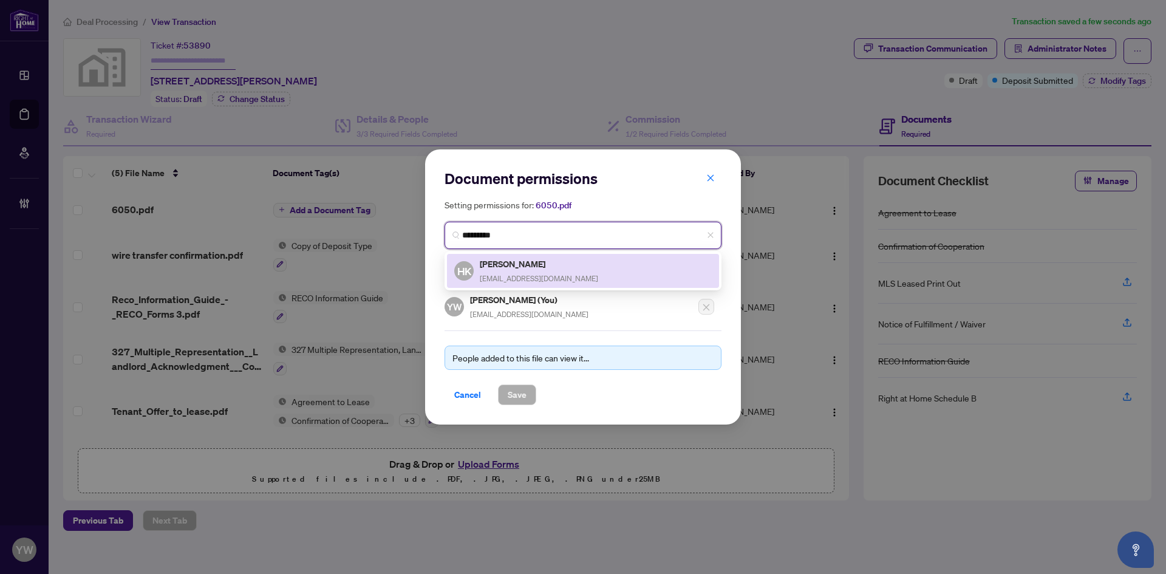
click at [562, 263] on h5 "Harcharan Kaur" at bounding box center [539, 264] width 118 height 14
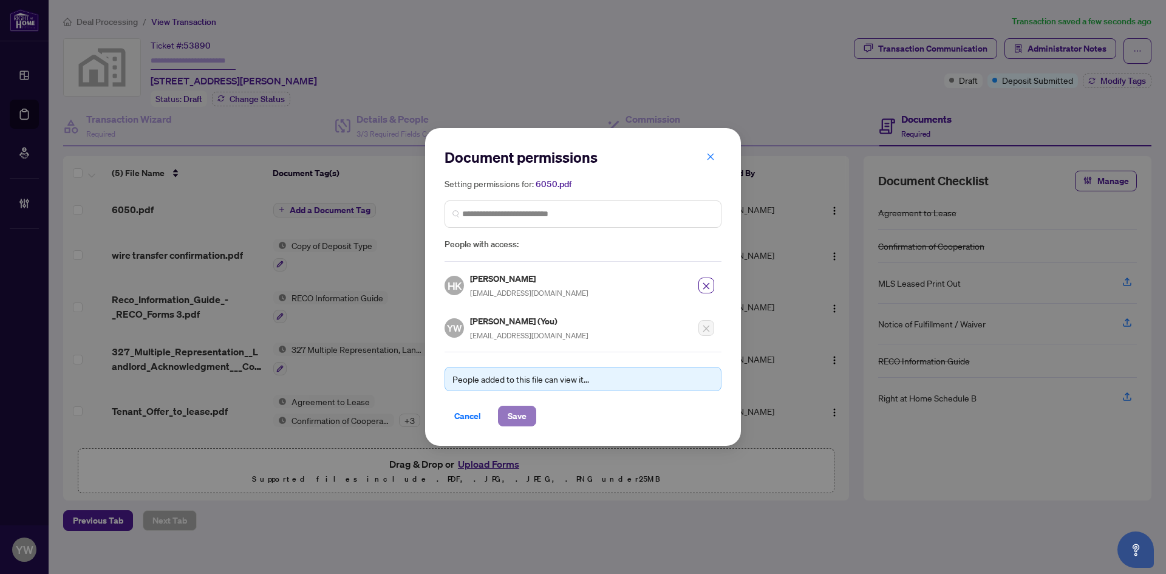
click at [522, 416] on span "Save" at bounding box center [516, 415] width 19 height 19
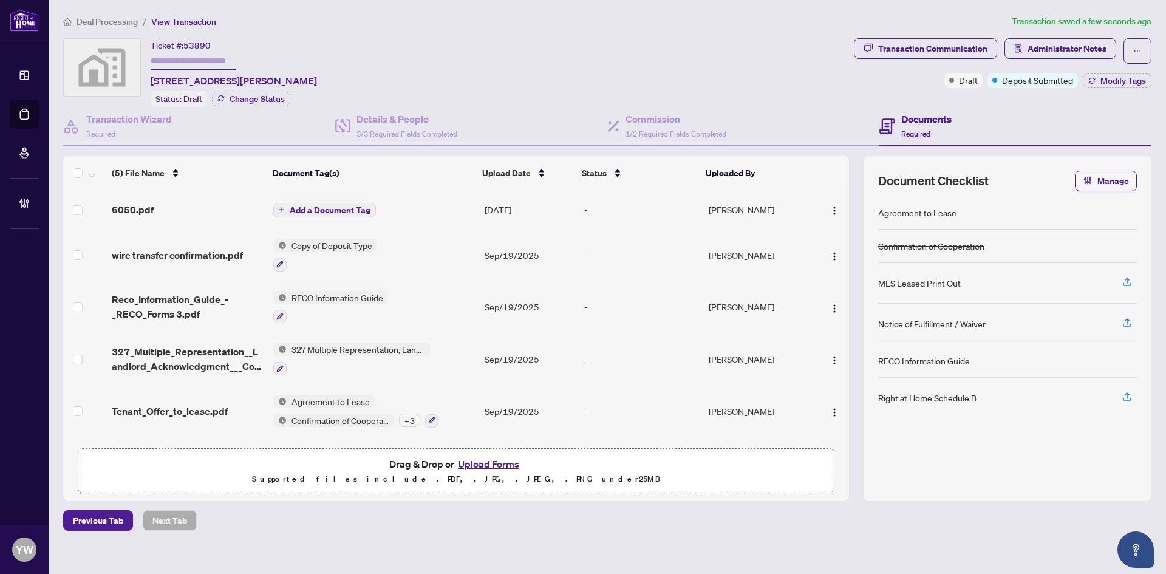
click at [818, 202] on div at bounding box center [830, 209] width 25 height 19
click at [836, 206] on button "button" at bounding box center [833, 209] width 19 height 19
click at [841, 328] on span "Rename" at bounding box center [888, 328] width 116 height 13
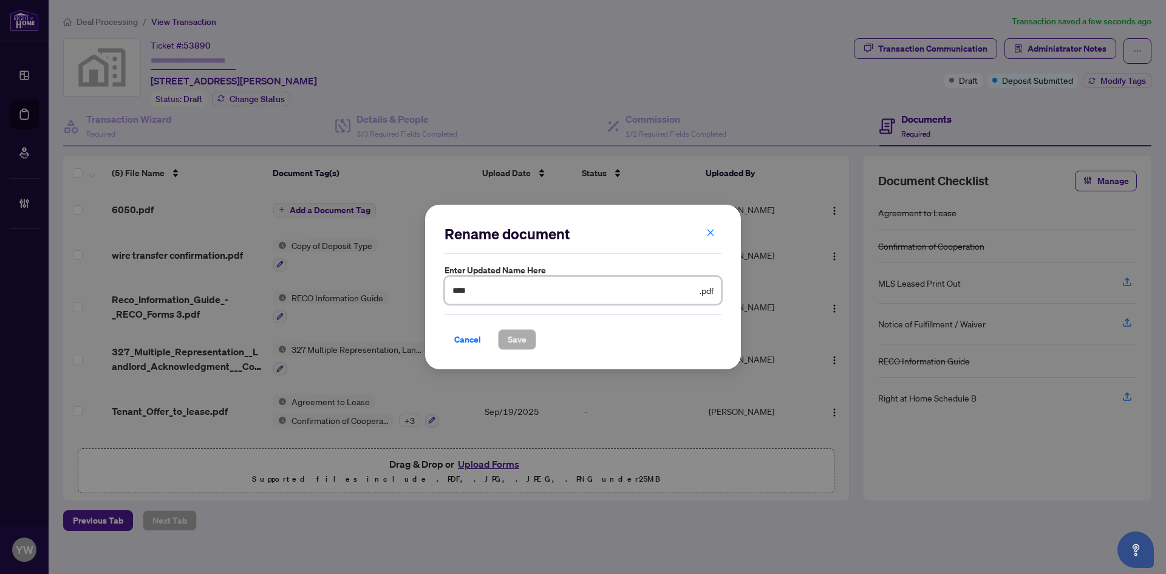
drag, startPoint x: 460, startPoint y: 288, endPoint x: 410, endPoint y: 288, distance: 49.2
click at [410, 288] on div "Rename document Enter updated name here **** .pdf Cancel Save Cancel OK" at bounding box center [583, 287] width 1166 height 574
type input "**********"
click at [504, 346] on button "Save" at bounding box center [517, 339] width 38 height 21
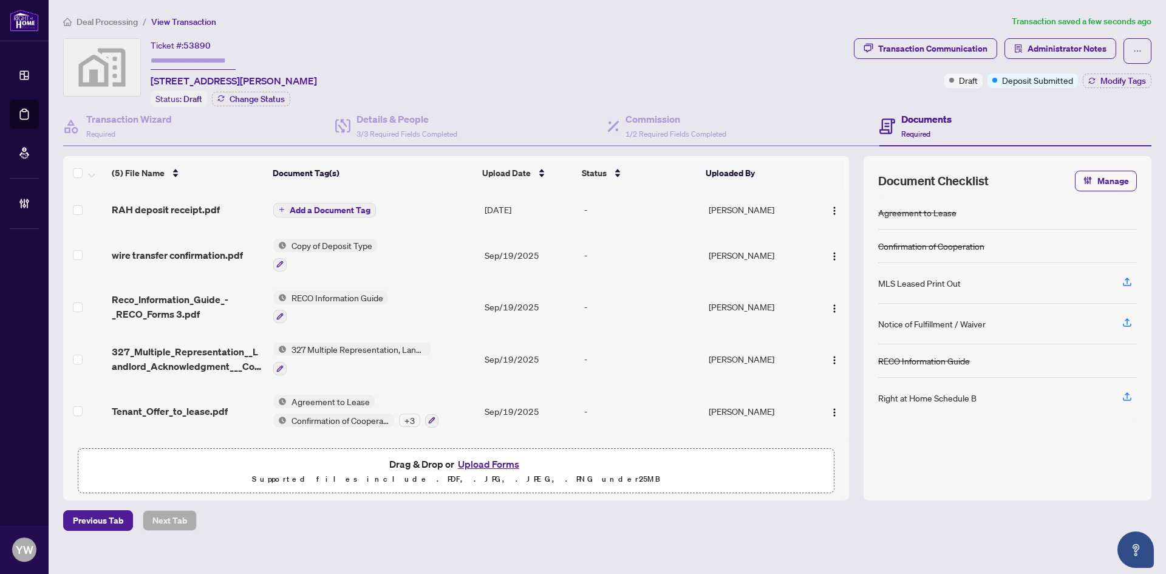
click at [336, 211] on span "Add a Document Tag" at bounding box center [330, 210] width 81 height 8
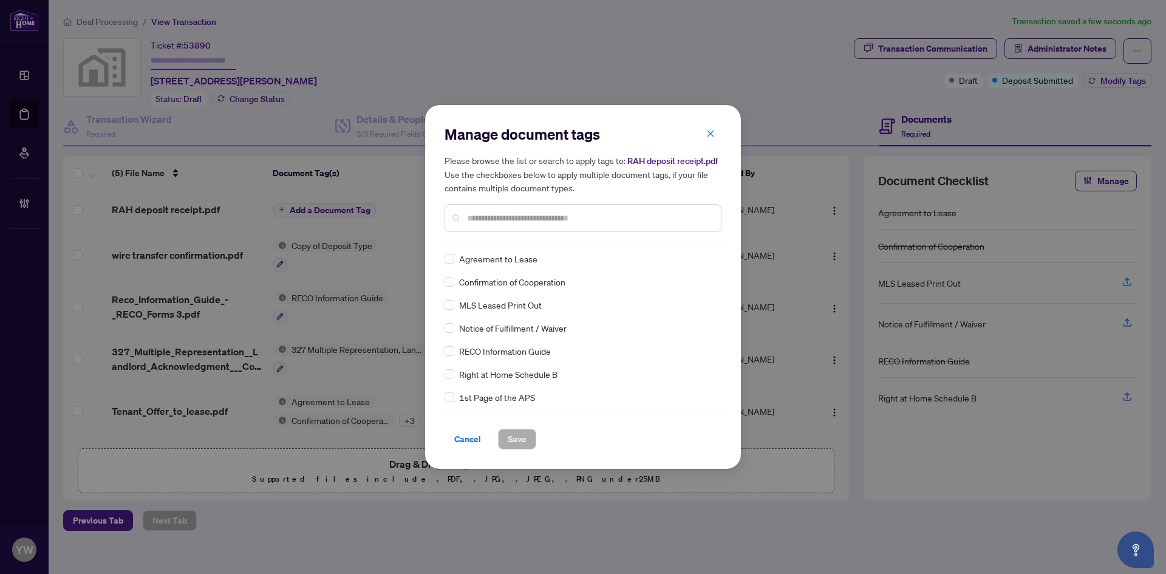
click at [491, 217] on input "text" at bounding box center [589, 217] width 244 height 13
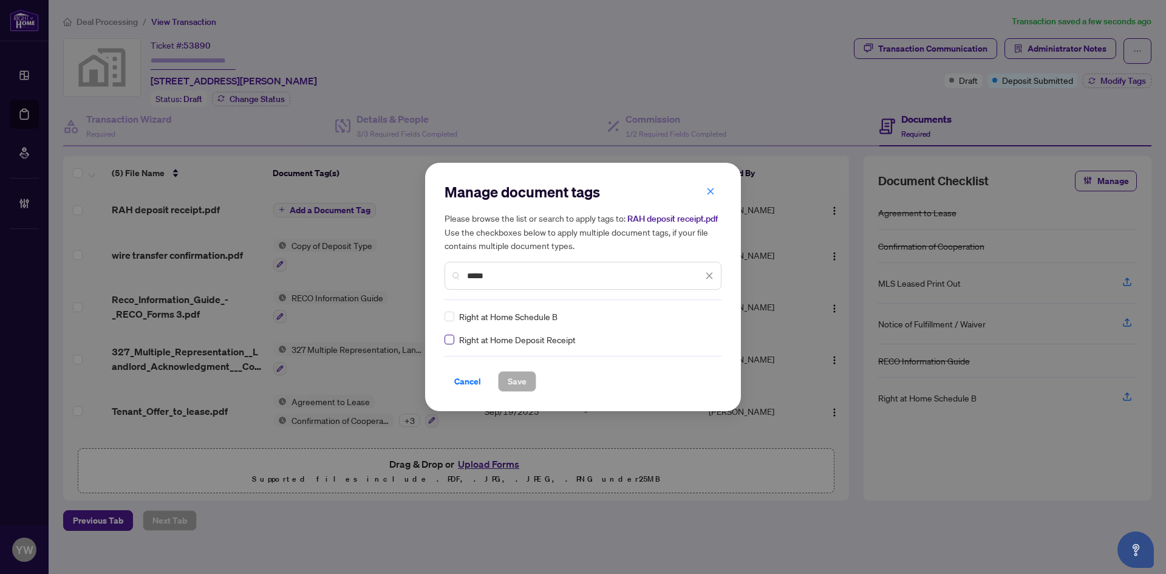
type input "*****"
click at [710, 314] on icon at bounding box center [709, 316] width 7 height 5
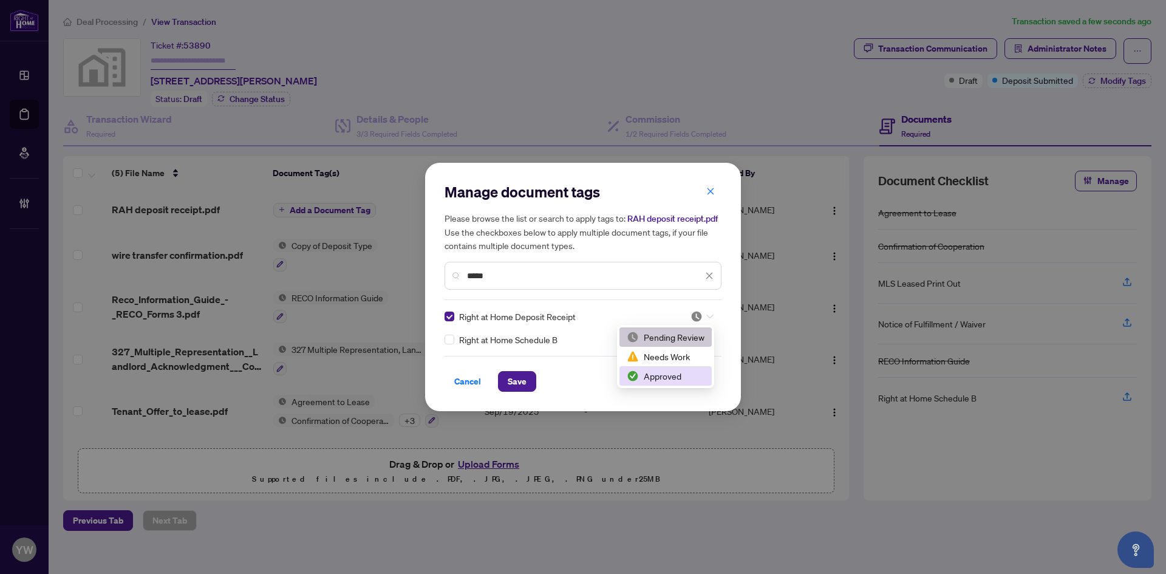
click at [671, 381] on div "Approved" at bounding box center [665, 375] width 78 height 13
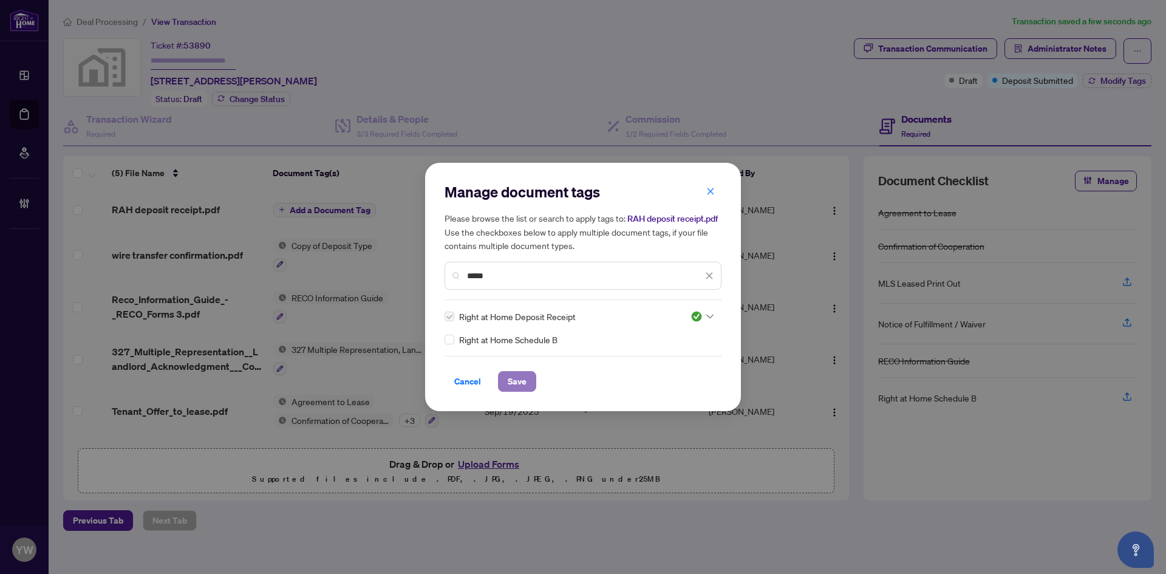
click at [534, 381] on button "Save" at bounding box center [517, 381] width 38 height 21
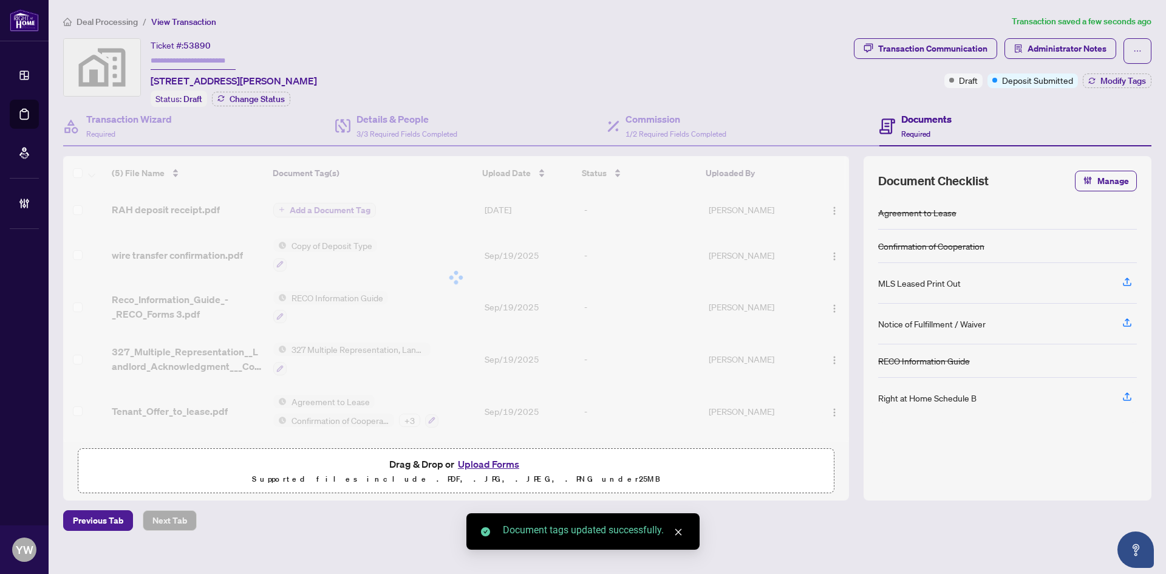
click at [1103, 63] on div "Transaction Communication Administrator Notes Draft Deposit Submitted Modify Ta…" at bounding box center [1001, 63] width 297 height 50
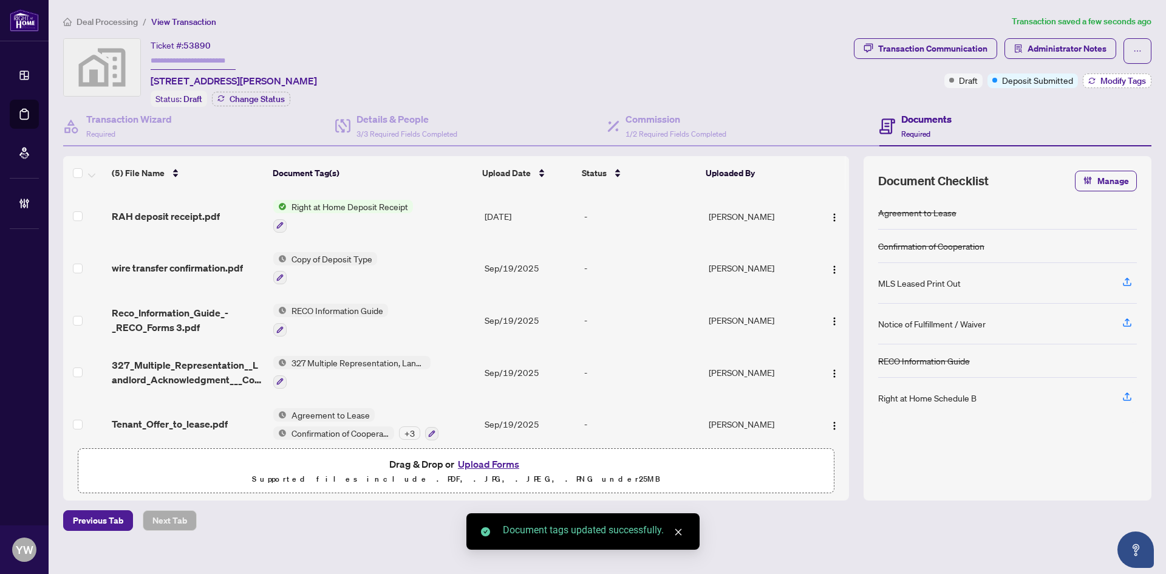
click at [1107, 80] on span "Modify Tags" at bounding box center [1123, 80] width 46 height 8
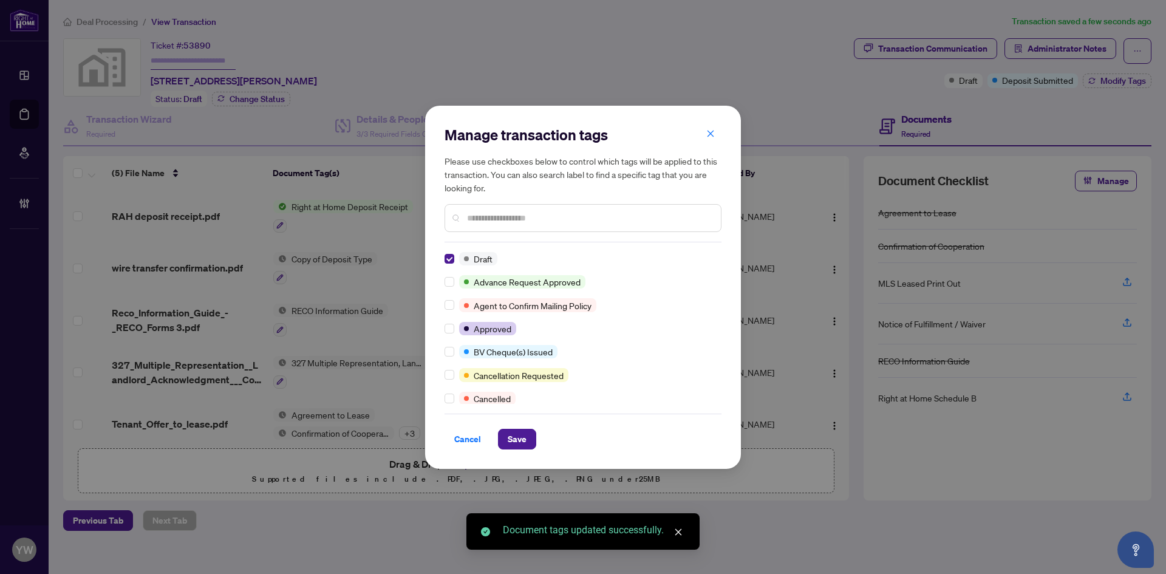
drag, startPoint x: 514, startPoint y: 438, endPoint x: 538, endPoint y: 463, distance: 35.6
click at [514, 438] on span "Save" at bounding box center [516, 438] width 19 height 19
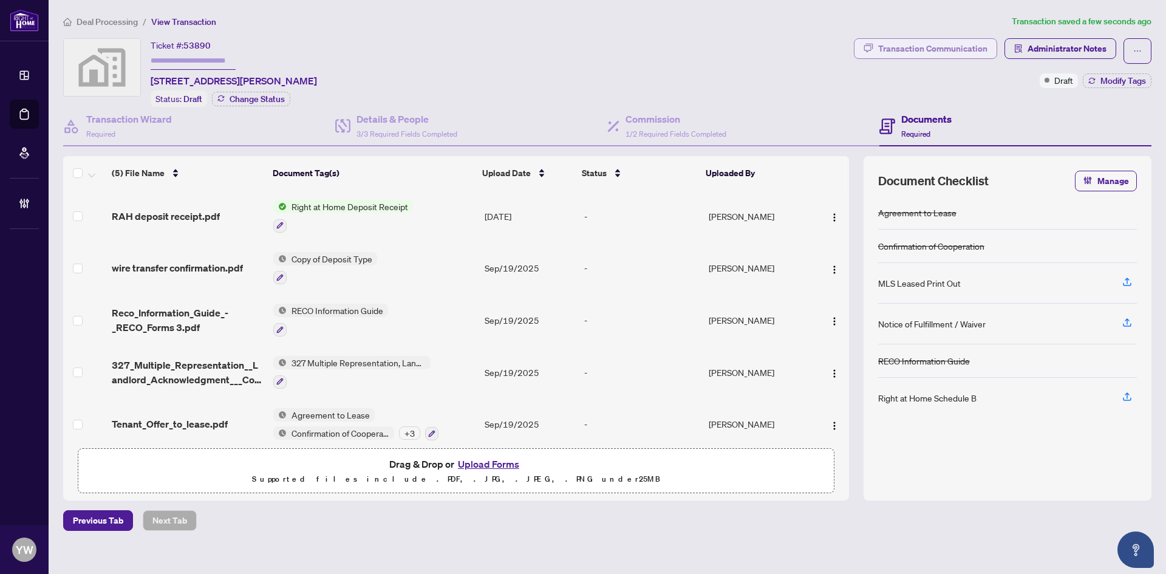
click at [889, 49] on div "Transaction Communication" at bounding box center [932, 48] width 109 height 19
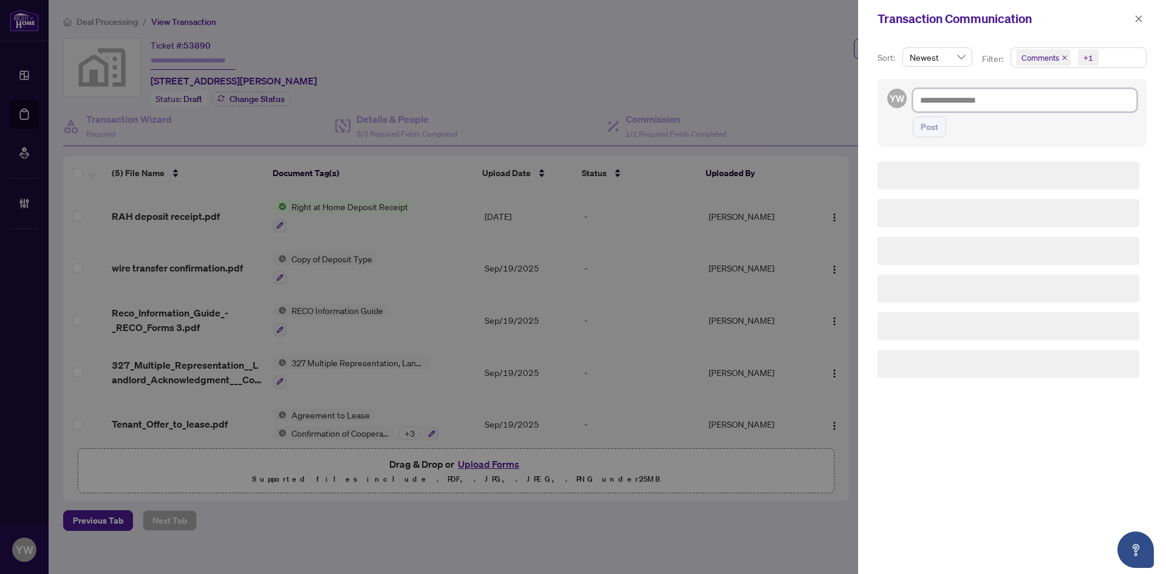
click at [1004, 106] on textarea at bounding box center [1024, 100] width 224 height 23
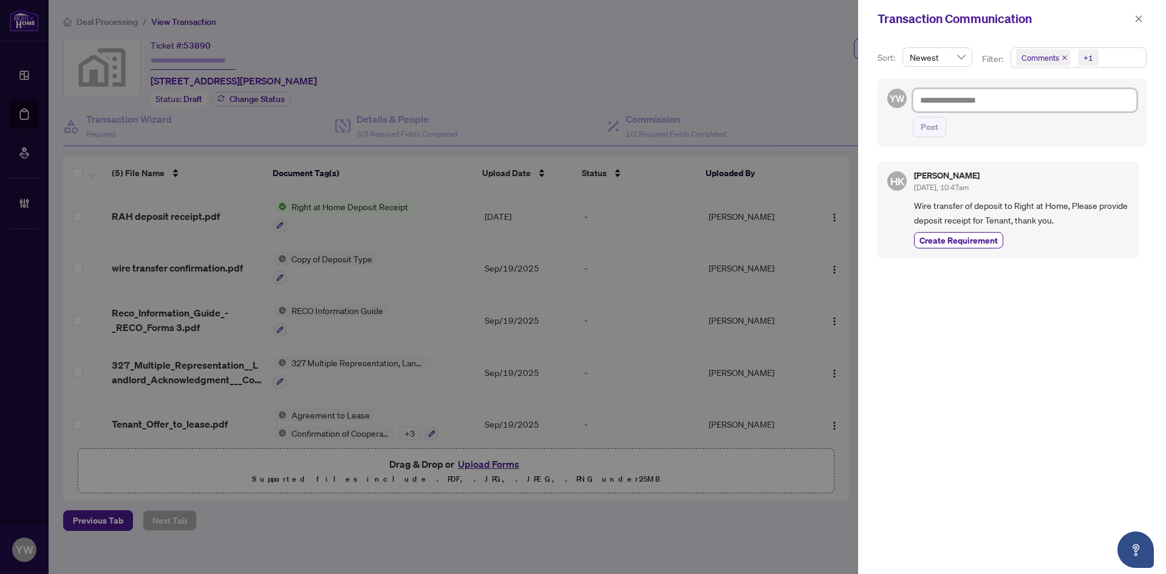
paste textarea "**********"
type textarea "**********"
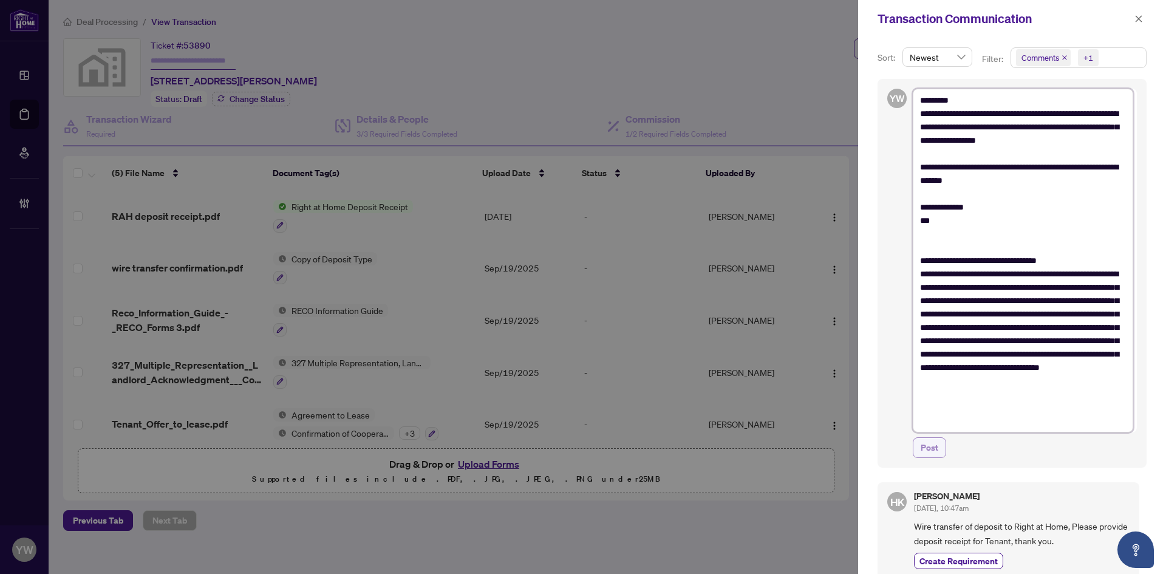
type textarea "**********"
click at [924, 447] on span "Post" at bounding box center [929, 447] width 18 height 19
type textarea "**********"
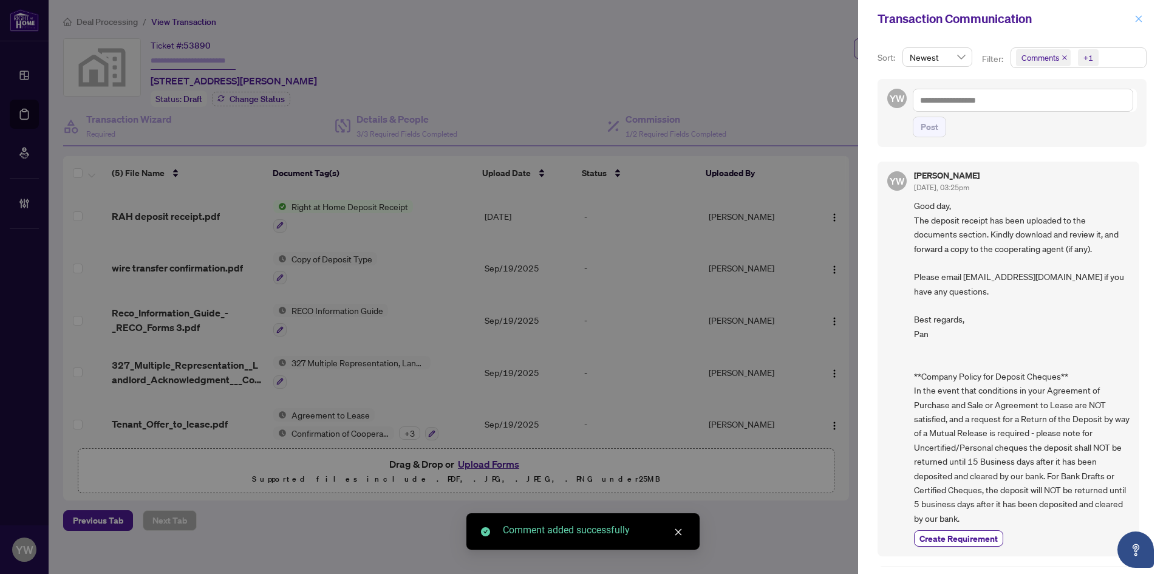
click at [1134, 23] on icon "close" at bounding box center [1138, 19] width 8 height 8
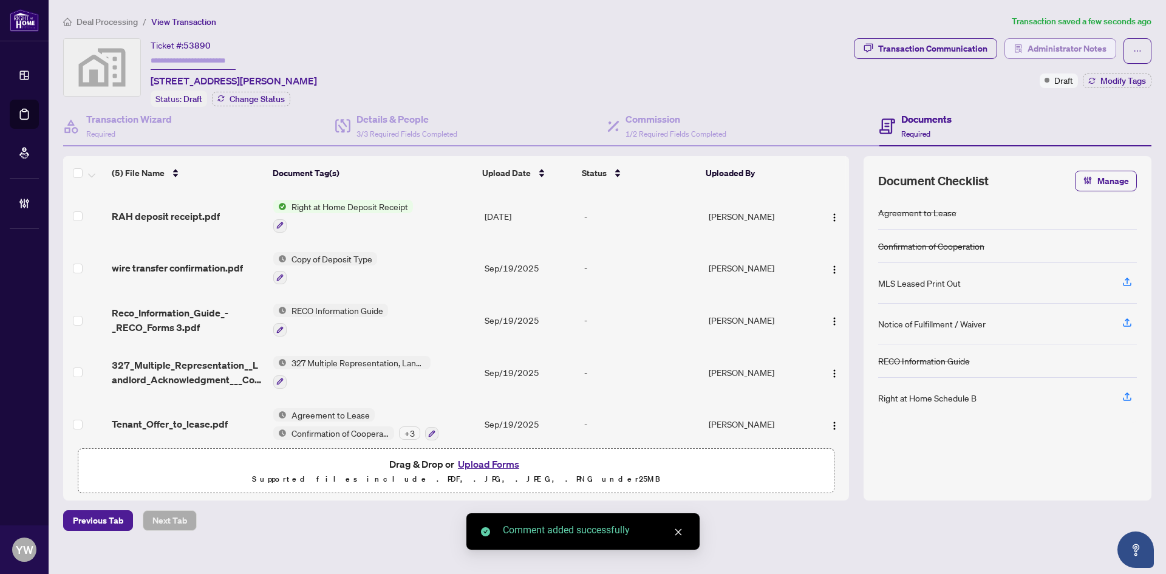
click at [1081, 46] on span "Administrator Notes" at bounding box center [1066, 48] width 79 height 19
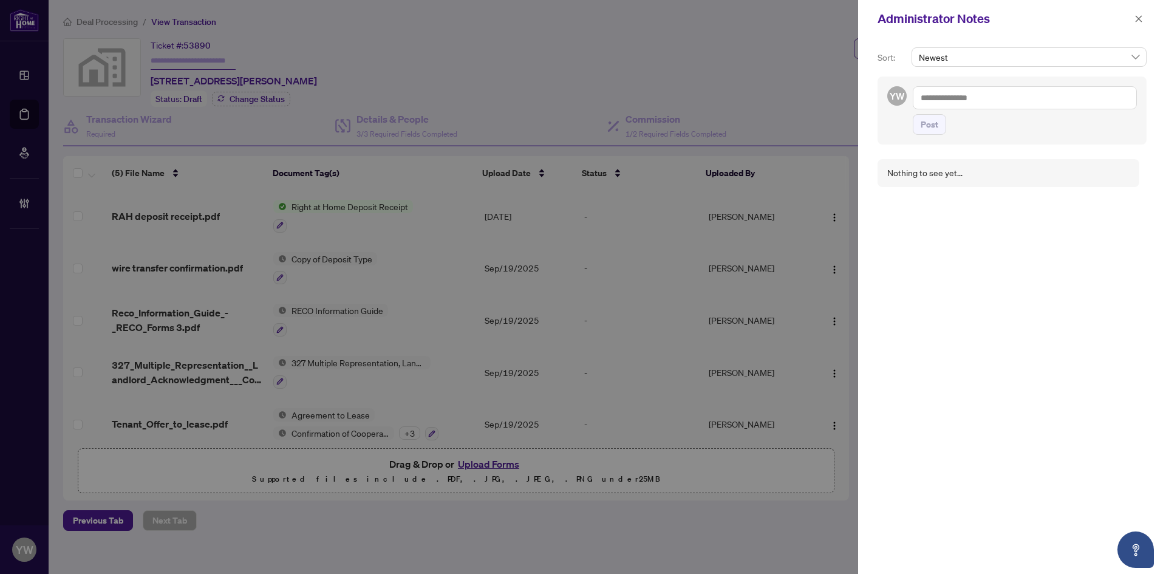
drag, startPoint x: 968, startPoint y: 102, endPoint x: 956, endPoint y: 131, distance: 31.0
click at [968, 102] on textarea at bounding box center [1024, 97] width 224 height 23
paste textarea "**********"
type textarea "**********"
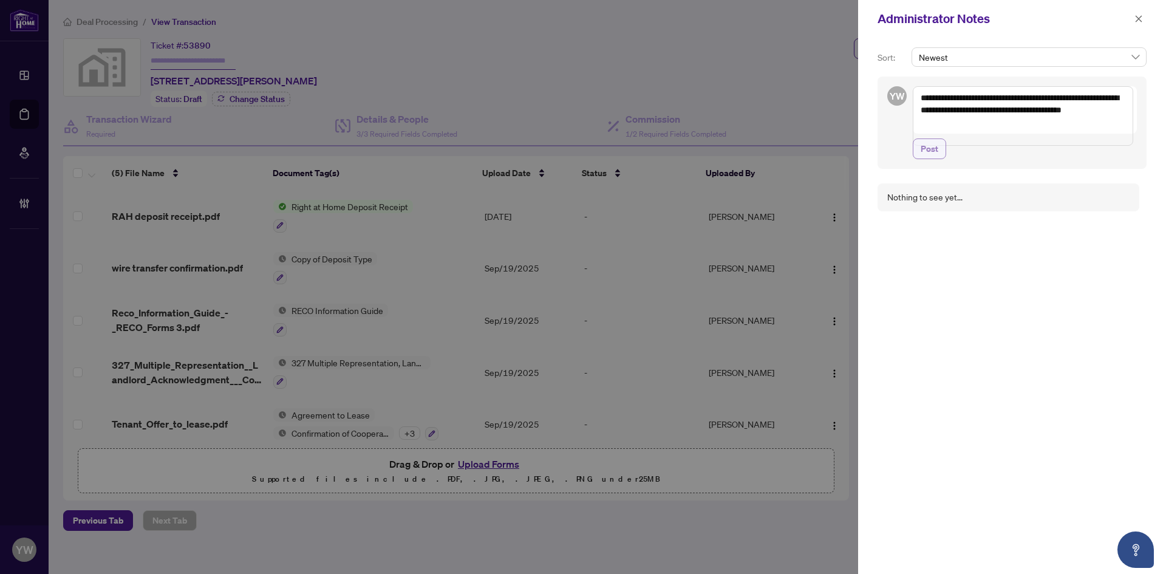
click at [926, 157] on span "Post" at bounding box center [929, 148] width 18 height 19
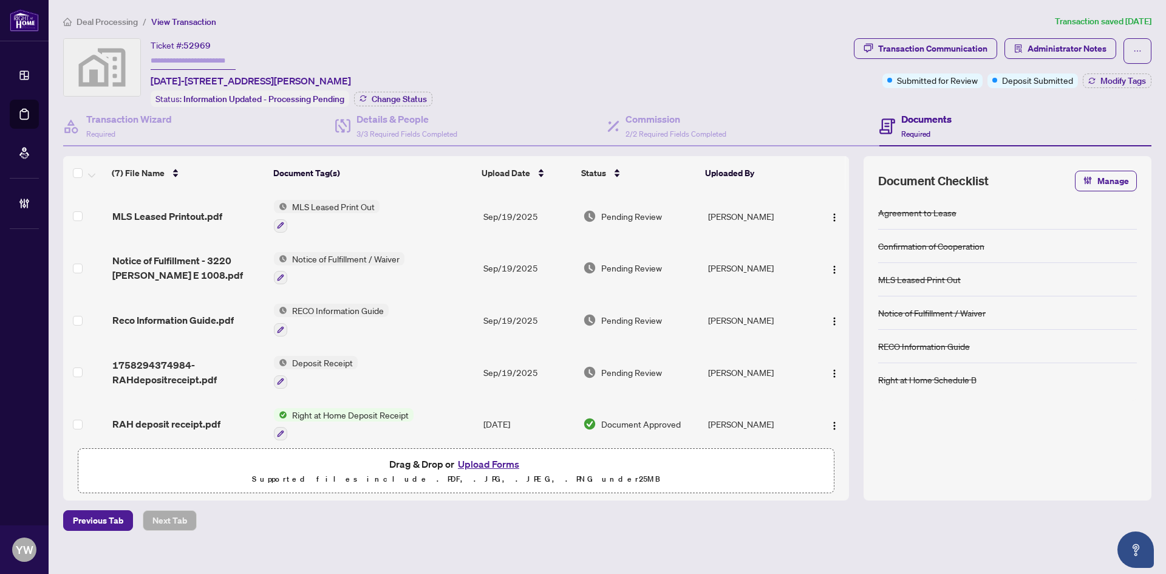
scroll to position [115, 0]
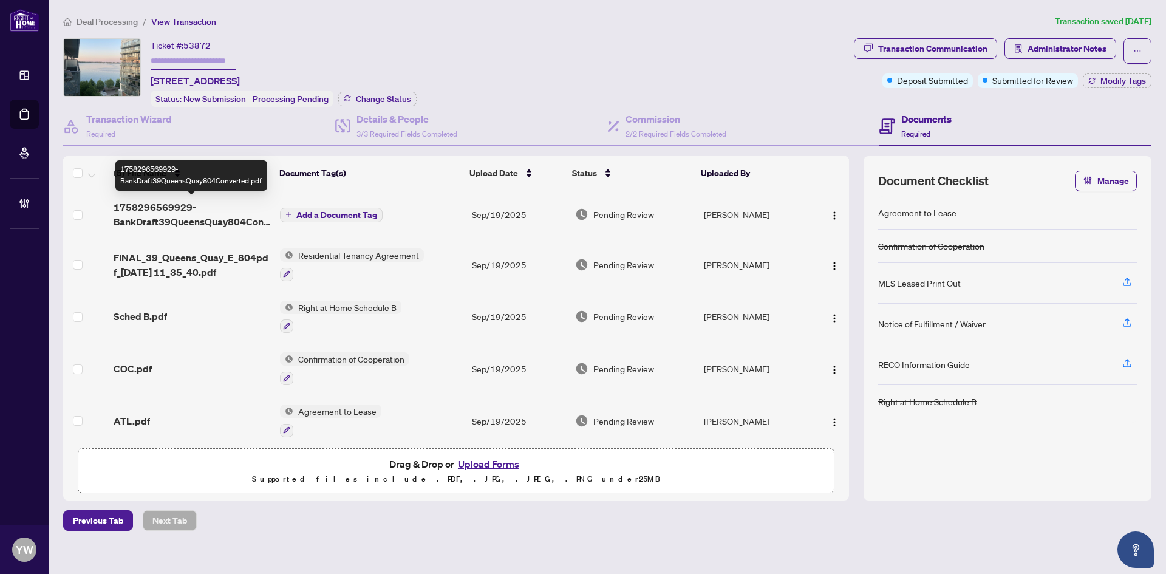
click at [166, 206] on span "1758296569929-BankDraft39QueensQuay804Converted.pdf" at bounding box center [192, 214] width 157 height 29
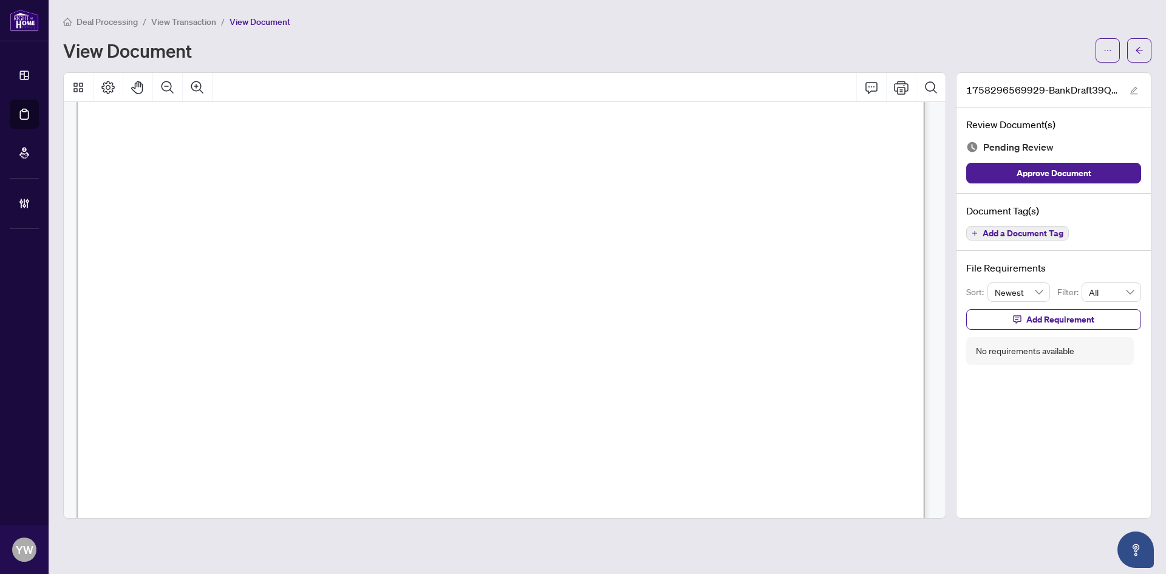
scroll to position [364, 0]
click at [1124, 89] on div "1758296569929-BankDraft39QueensQuay804Converted.pdf" at bounding box center [1053, 90] width 194 height 35
click at [1132, 87] on icon "edit" at bounding box center [1133, 90] width 8 height 8
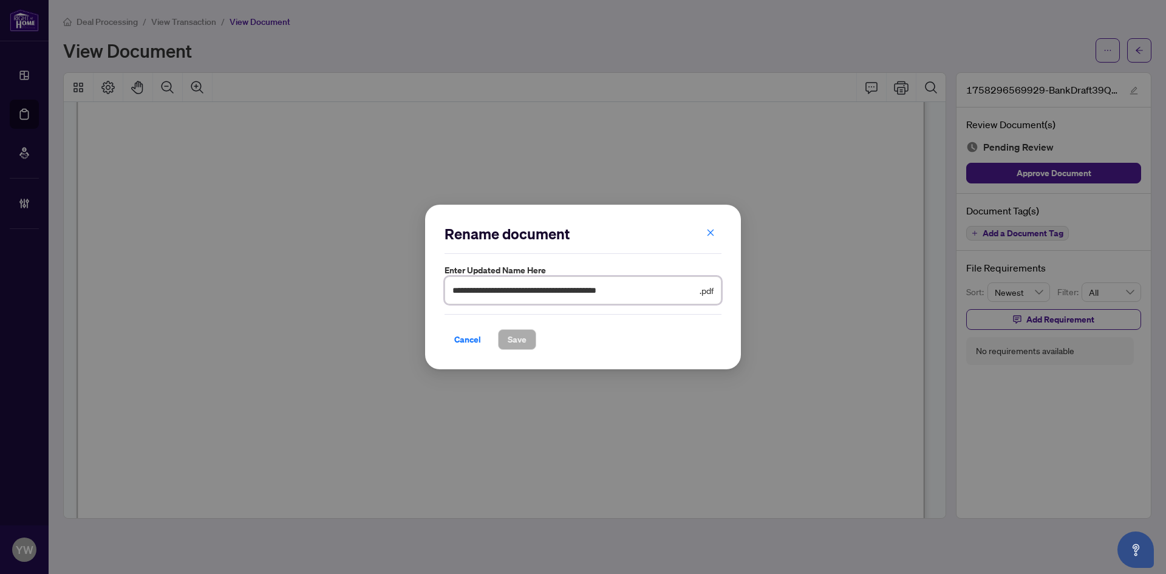
drag, startPoint x: 677, startPoint y: 289, endPoint x: 396, endPoint y: 292, distance: 281.1
click at [396, 292] on div "**********" at bounding box center [583, 287] width 1166 height 574
type input "**********"
click at [524, 339] on span "Save" at bounding box center [516, 339] width 19 height 19
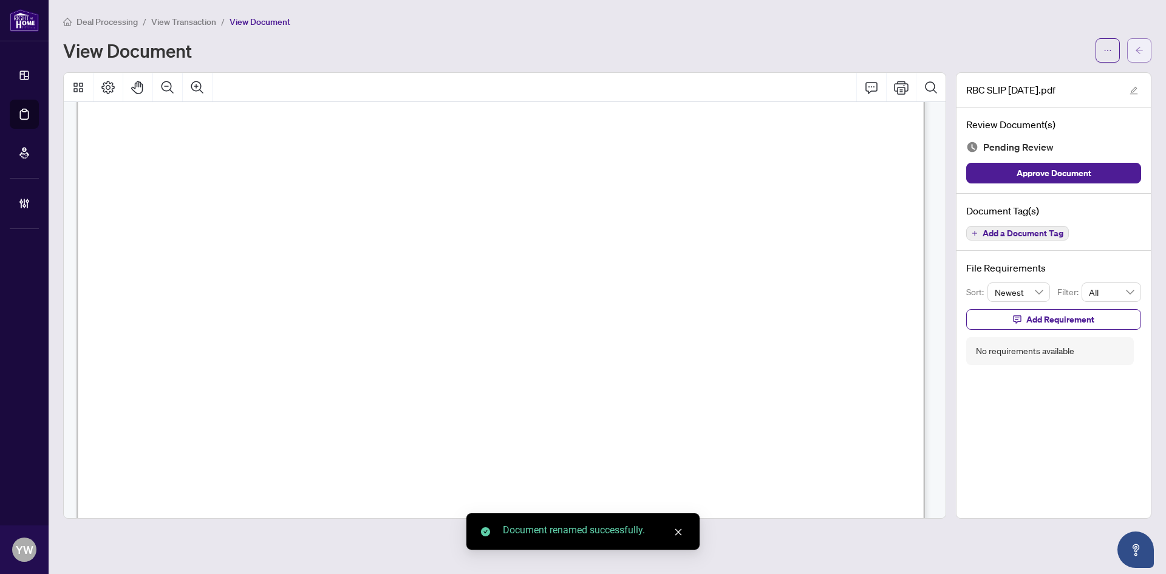
click at [1142, 50] on icon "arrow-left" at bounding box center [1138, 50] width 7 height 7
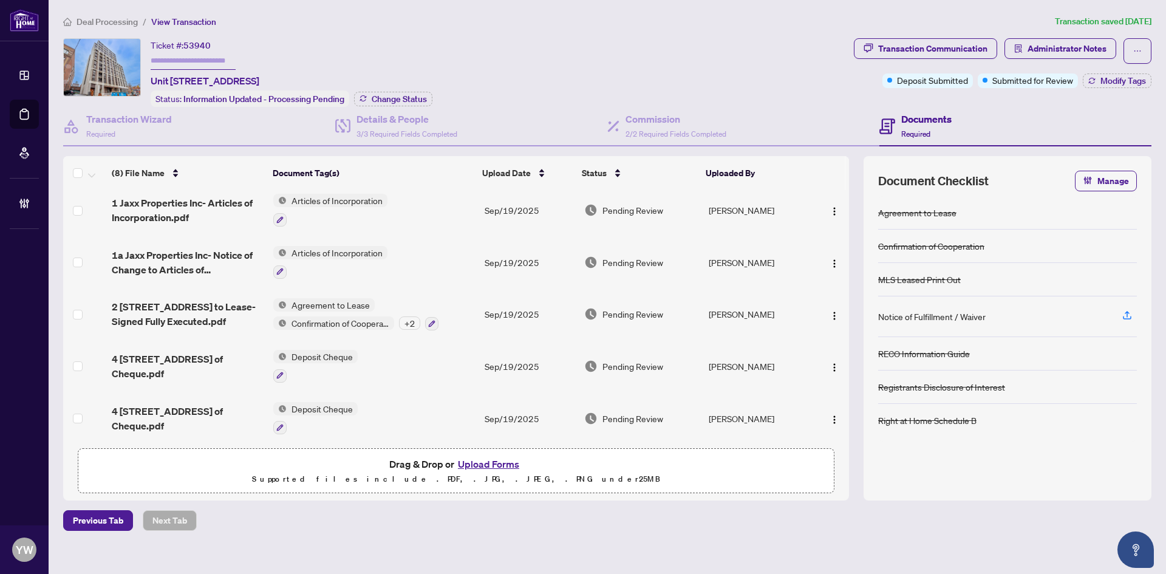
scroll to position [166, 0]
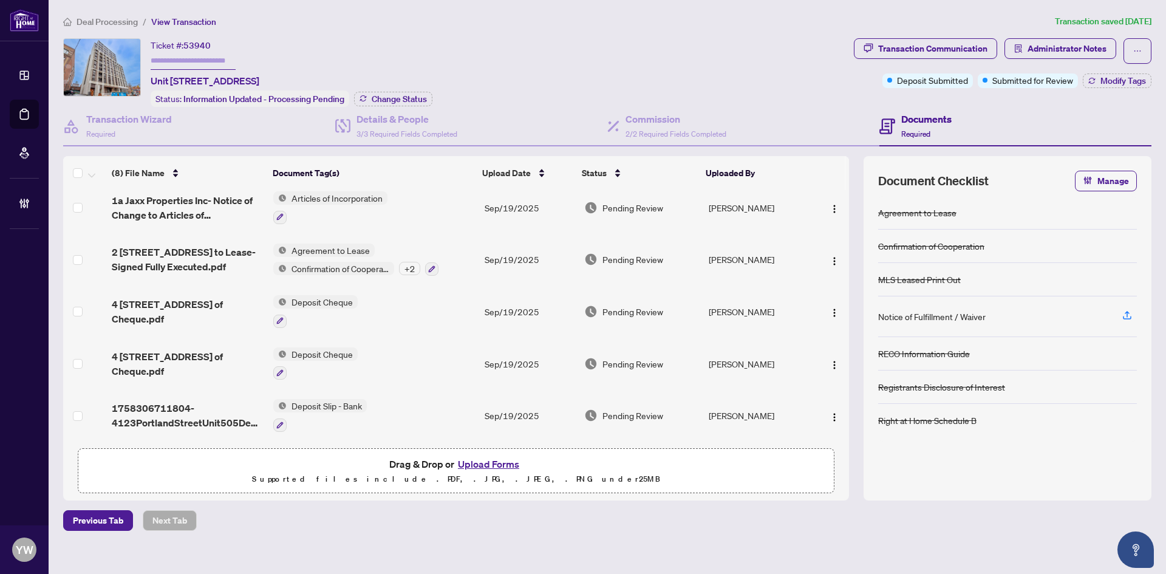
click at [177, 411] on span "1758306711804-4123PortlandStreetUnit505DepositSlip.pdf" at bounding box center [188, 415] width 152 height 29
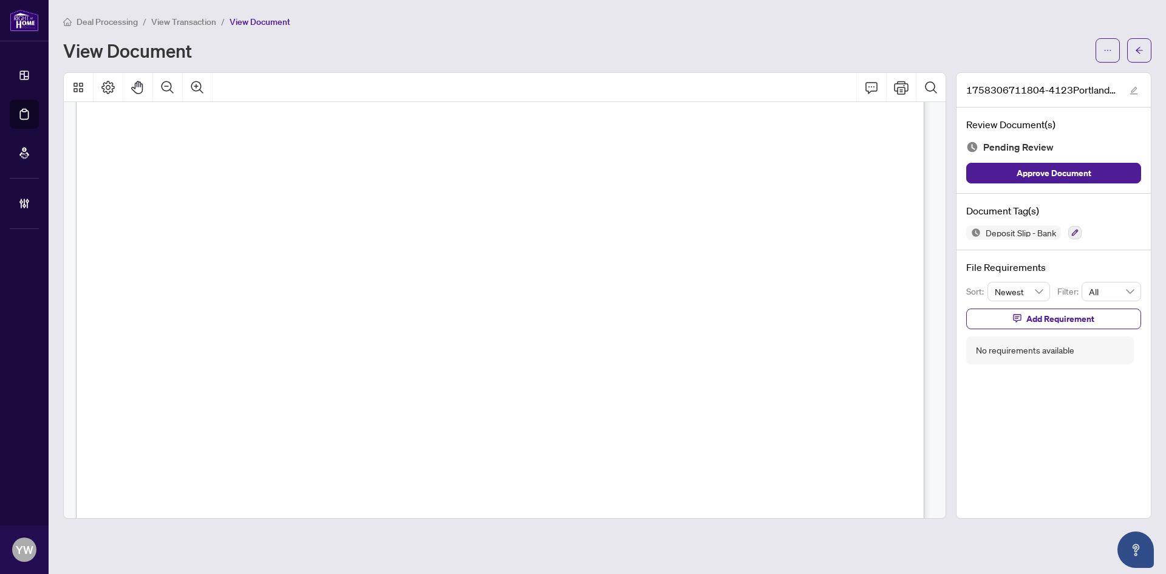
scroll to position [182, 0]
click at [1058, 180] on span "Approve Document" at bounding box center [1053, 172] width 75 height 19
click at [1138, 92] on button "button" at bounding box center [1133, 90] width 15 height 15
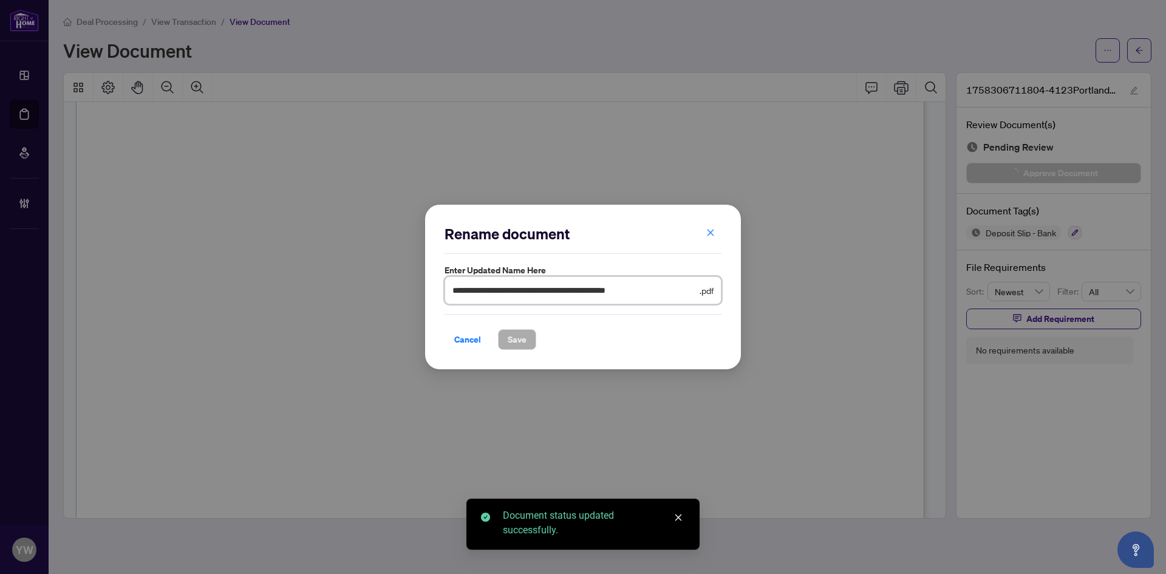
drag, startPoint x: 575, startPoint y: 287, endPoint x: 376, endPoint y: 323, distance: 202.9
click at [337, 289] on div "**********" at bounding box center [583, 287] width 1166 height 574
type input "********"
click at [521, 341] on span "Save" at bounding box center [516, 339] width 19 height 19
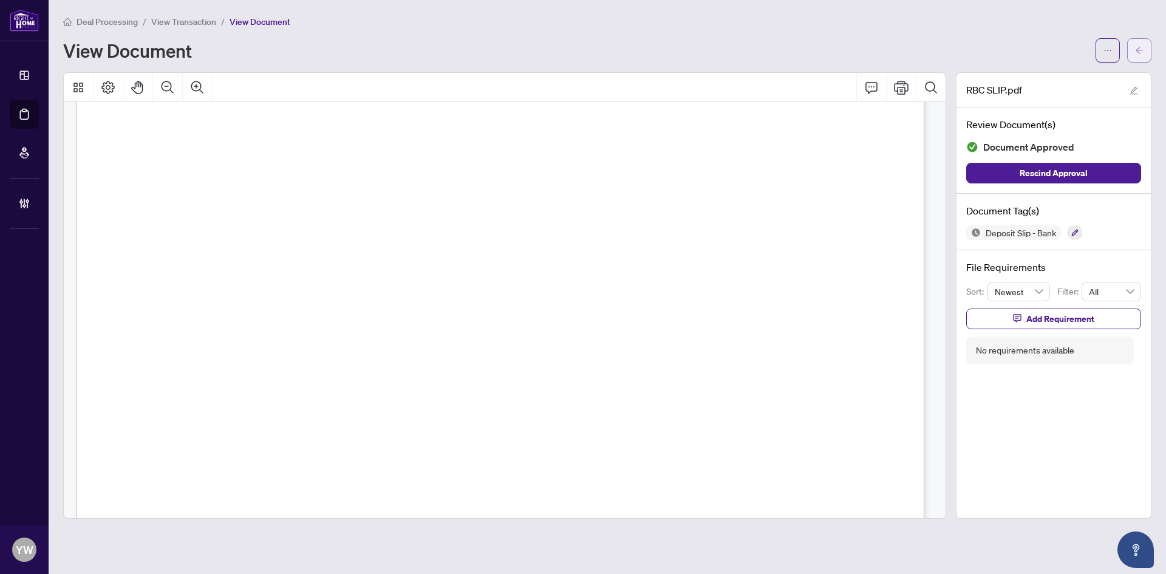
click at [1138, 50] on icon "arrow-left" at bounding box center [1139, 50] width 8 height 8
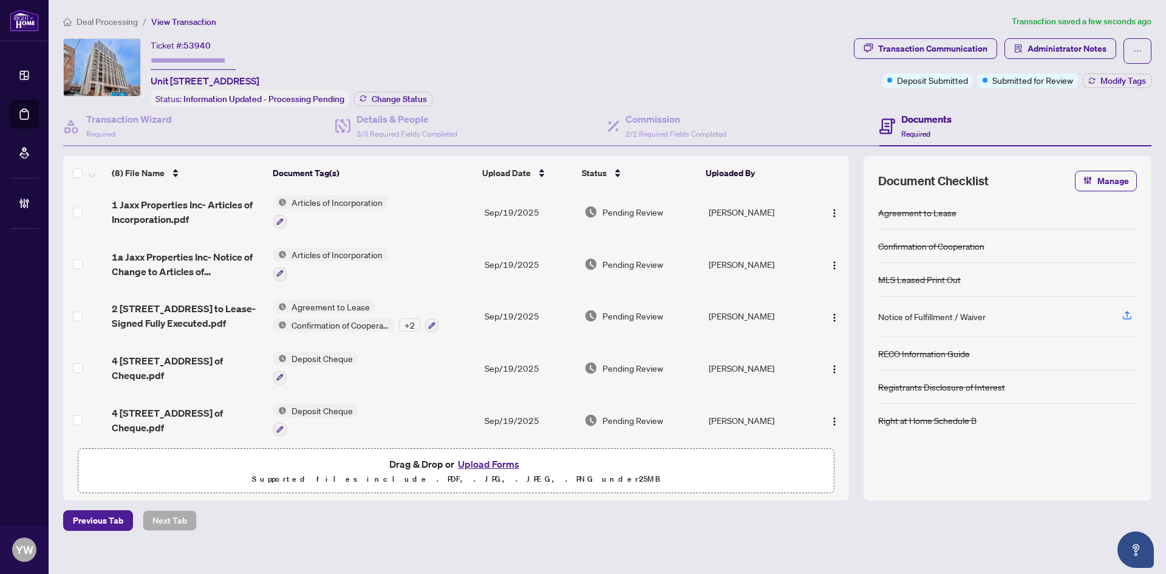
scroll to position [166, 0]
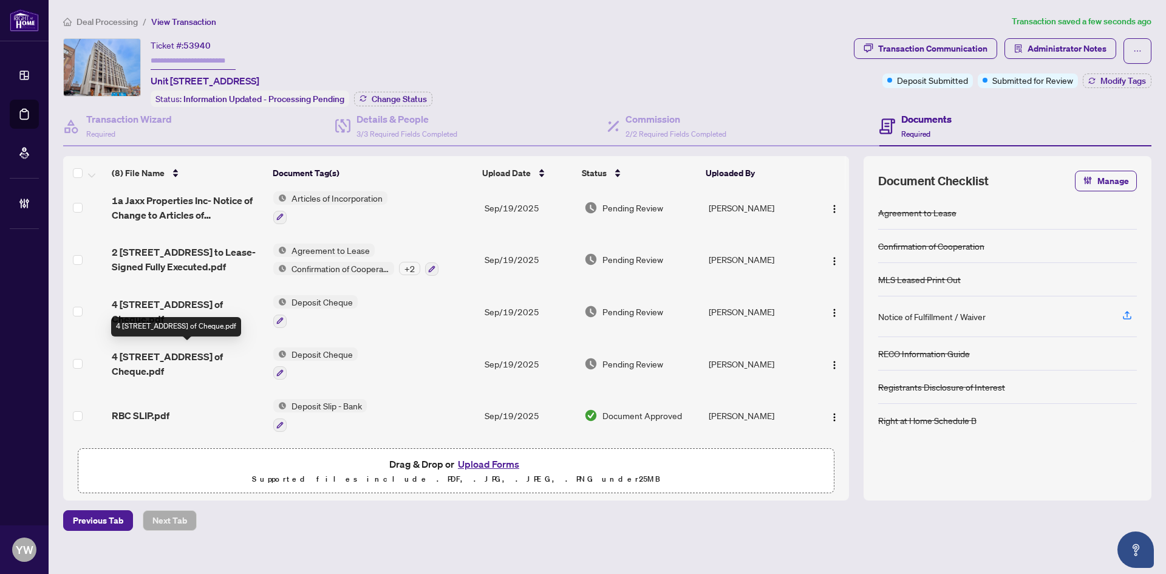
click at [188, 359] on span "4 [STREET_ADDRESS] of Cheque.pdf" at bounding box center [188, 363] width 152 height 29
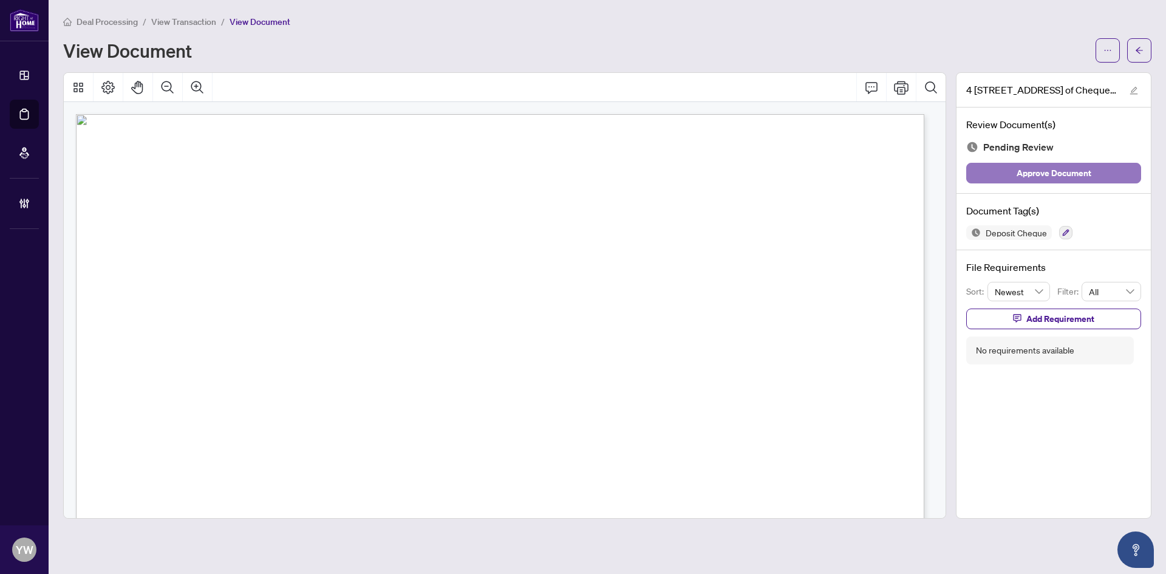
click at [1023, 171] on span "Approve Document" at bounding box center [1053, 172] width 75 height 19
click at [1130, 89] on icon "edit" at bounding box center [1133, 90] width 8 height 8
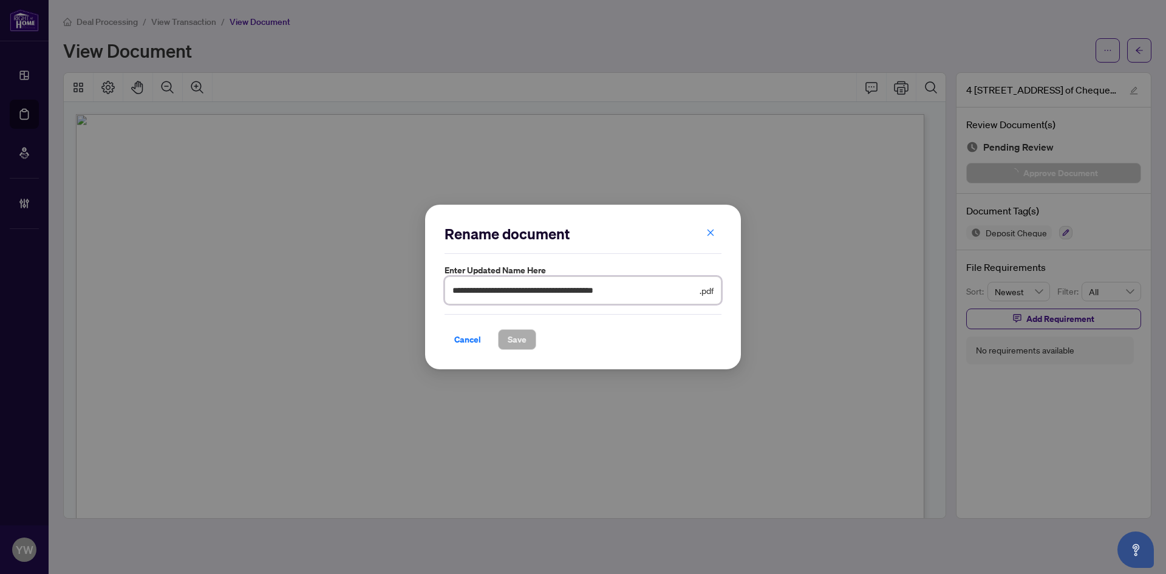
drag, startPoint x: 646, startPoint y: 290, endPoint x: 376, endPoint y: 291, distance: 270.7
click at [377, 291] on div "**********" at bounding box center [583, 287] width 1166 height 574
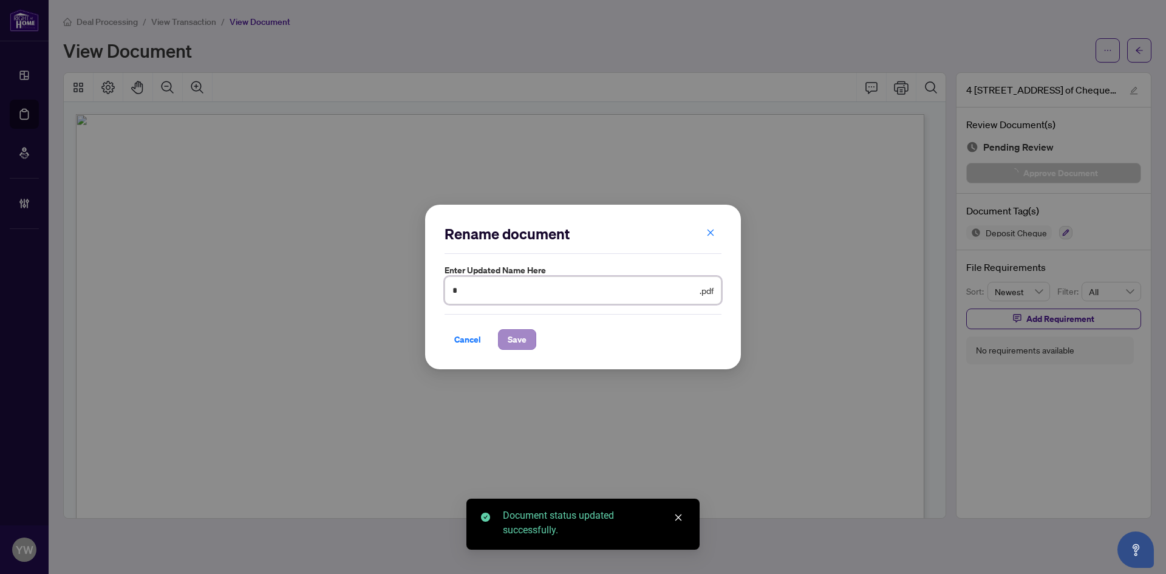
type input "**********"
click at [520, 330] on span "Save" at bounding box center [516, 339] width 19 height 19
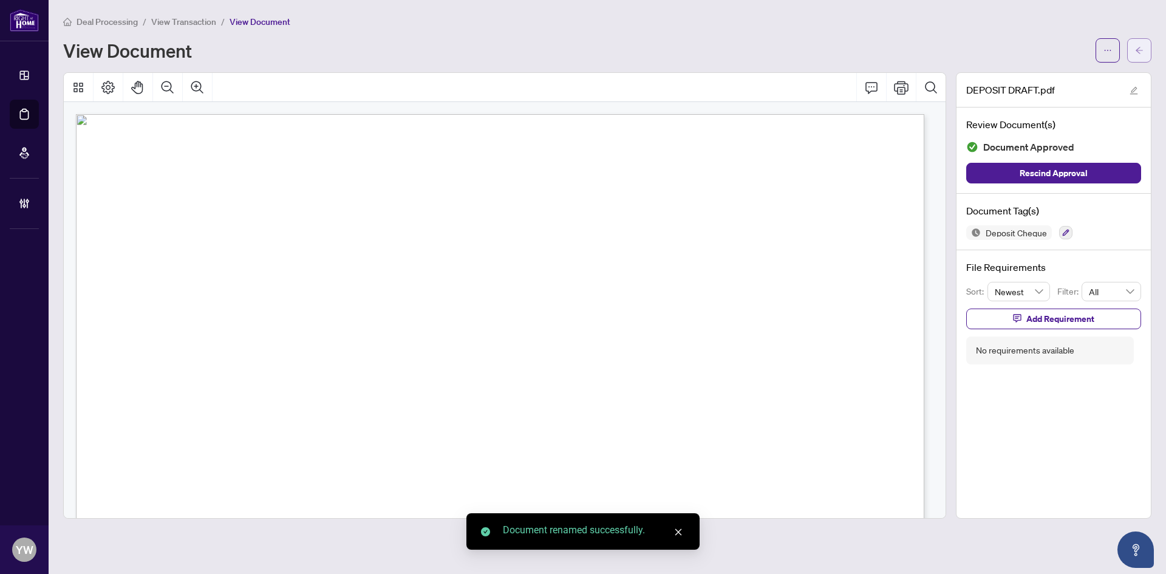
click at [1141, 45] on span "button" at bounding box center [1139, 50] width 8 height 19
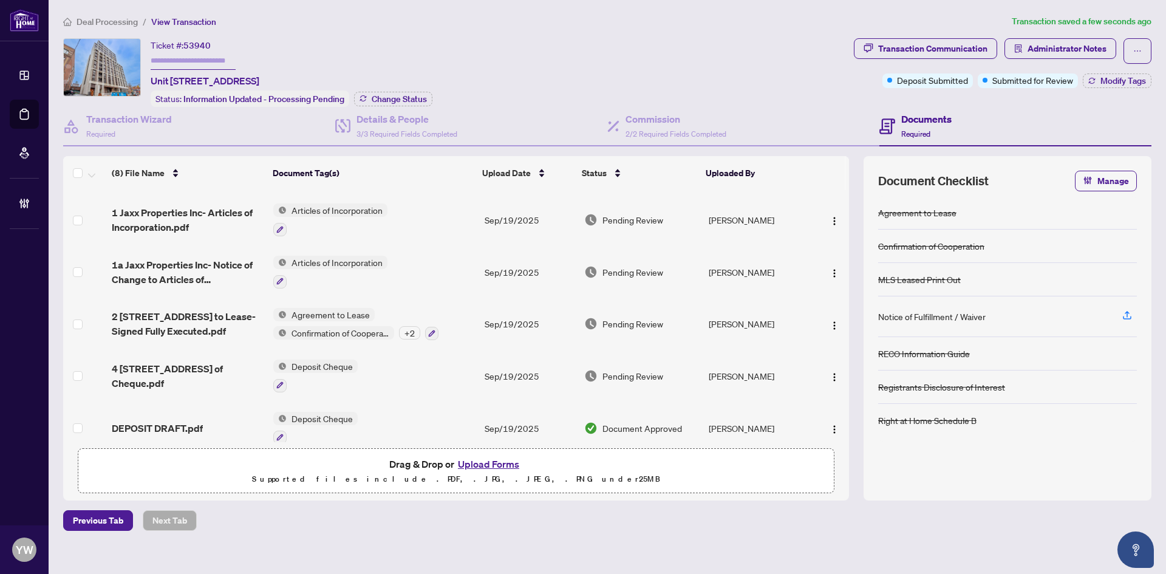
scroll to position [166, 0]
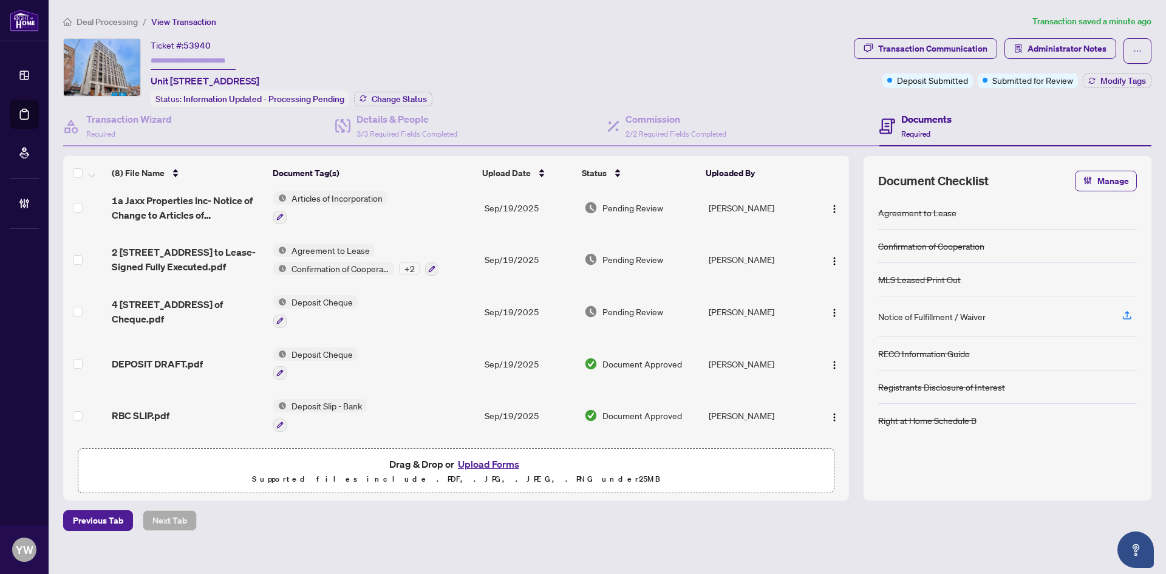
click at [175, 363] on span "DEPOSIT DRAFT.pdf" at bounding box center [157, 363] width 91 height 15
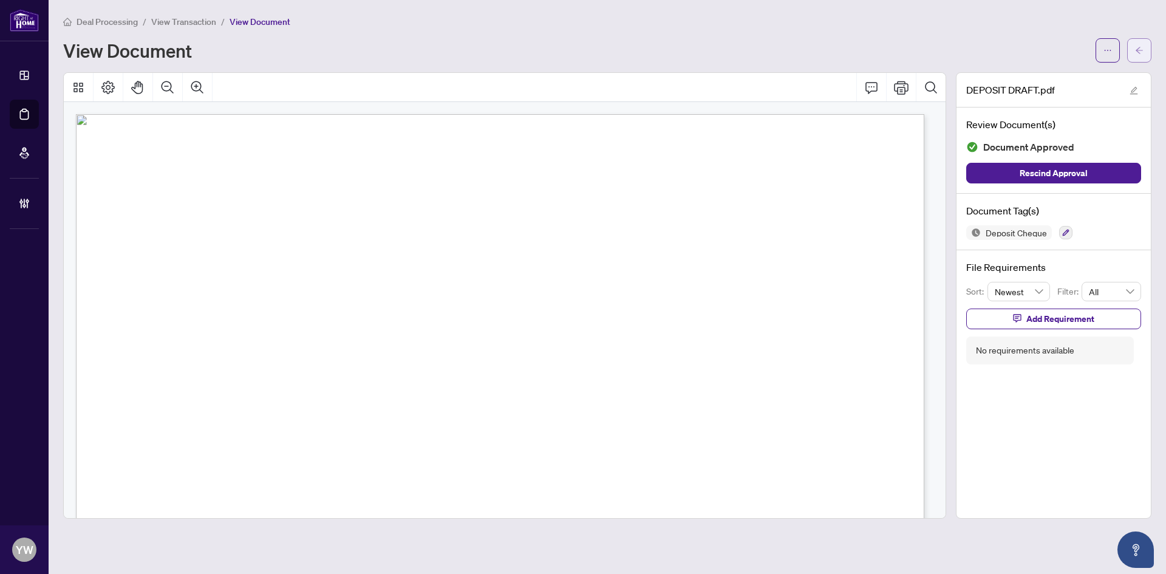
click at [1138, 56] on span "button" at bounding box center [1139, 50] width 8 height 19
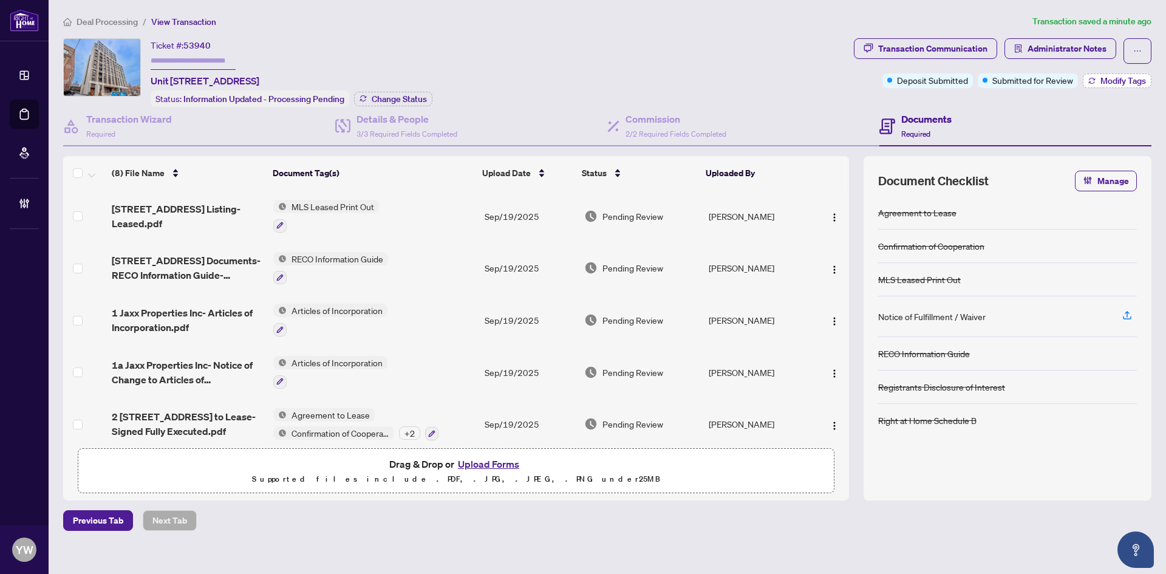
click at [1109, 81] on span "Modify Tags" at bounding box center [1123, 80] width 46 height 8
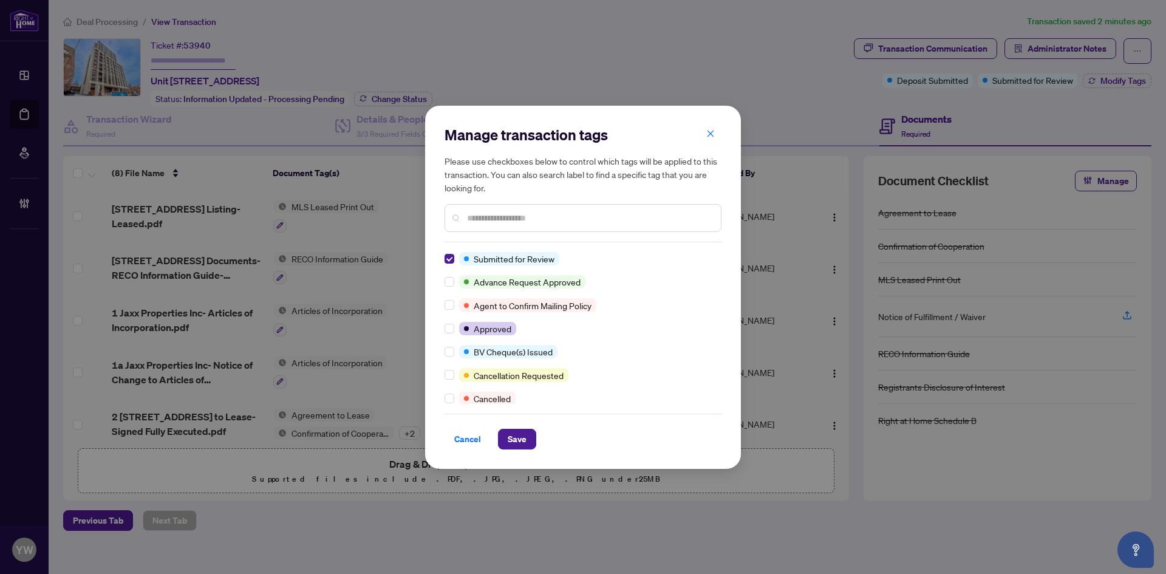
click at [519, 450] on div "Manage transaction tags Please use checkboxes below to control which tags will …" at bounding box center [583, 287] width 316 height 363
click at [520, 443] on span "Save" at bounding box center [516, 438] width 19 height 19
